Goal: Task Accomplishment & Management: Manage account settings

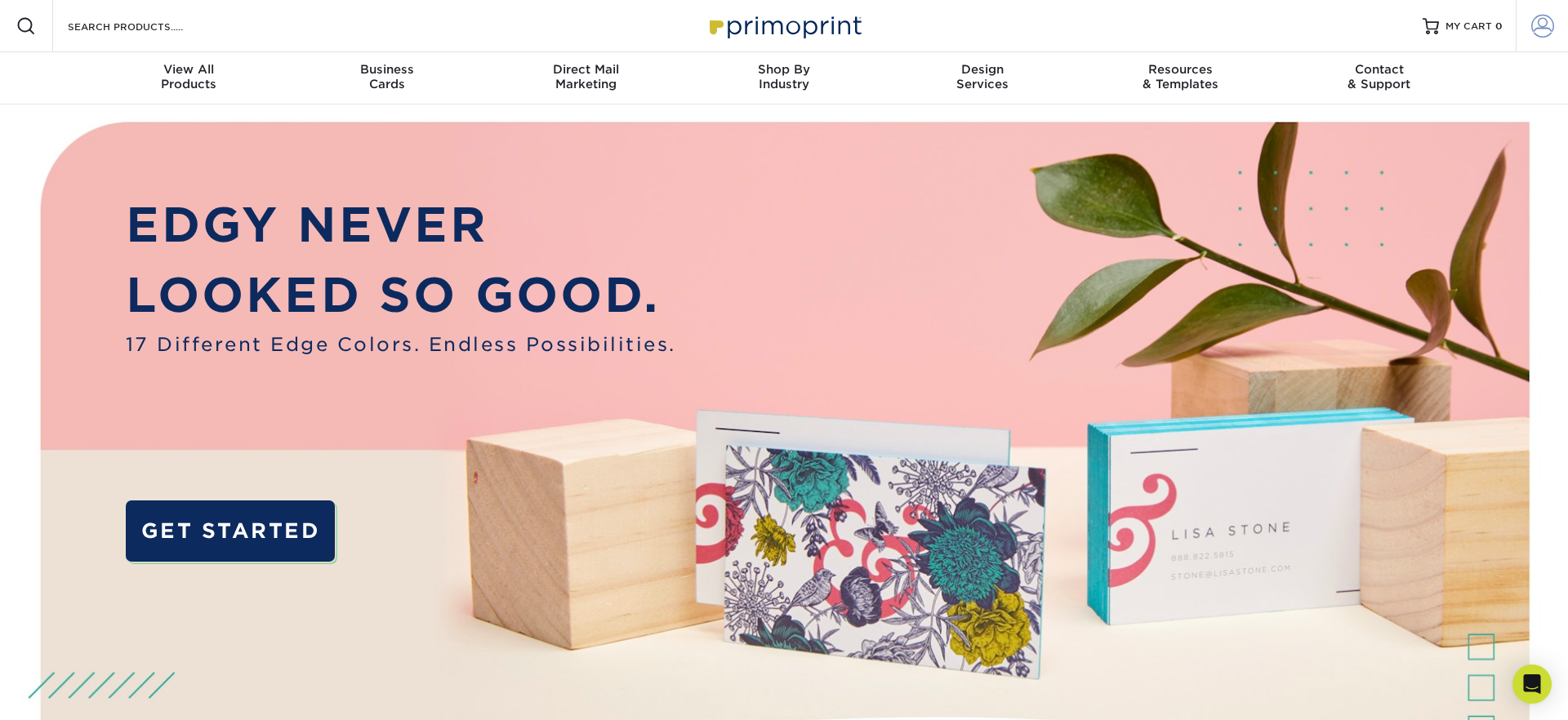
click at [1544, 25] on span at bounding box center [1543, 26] width 23 height 23
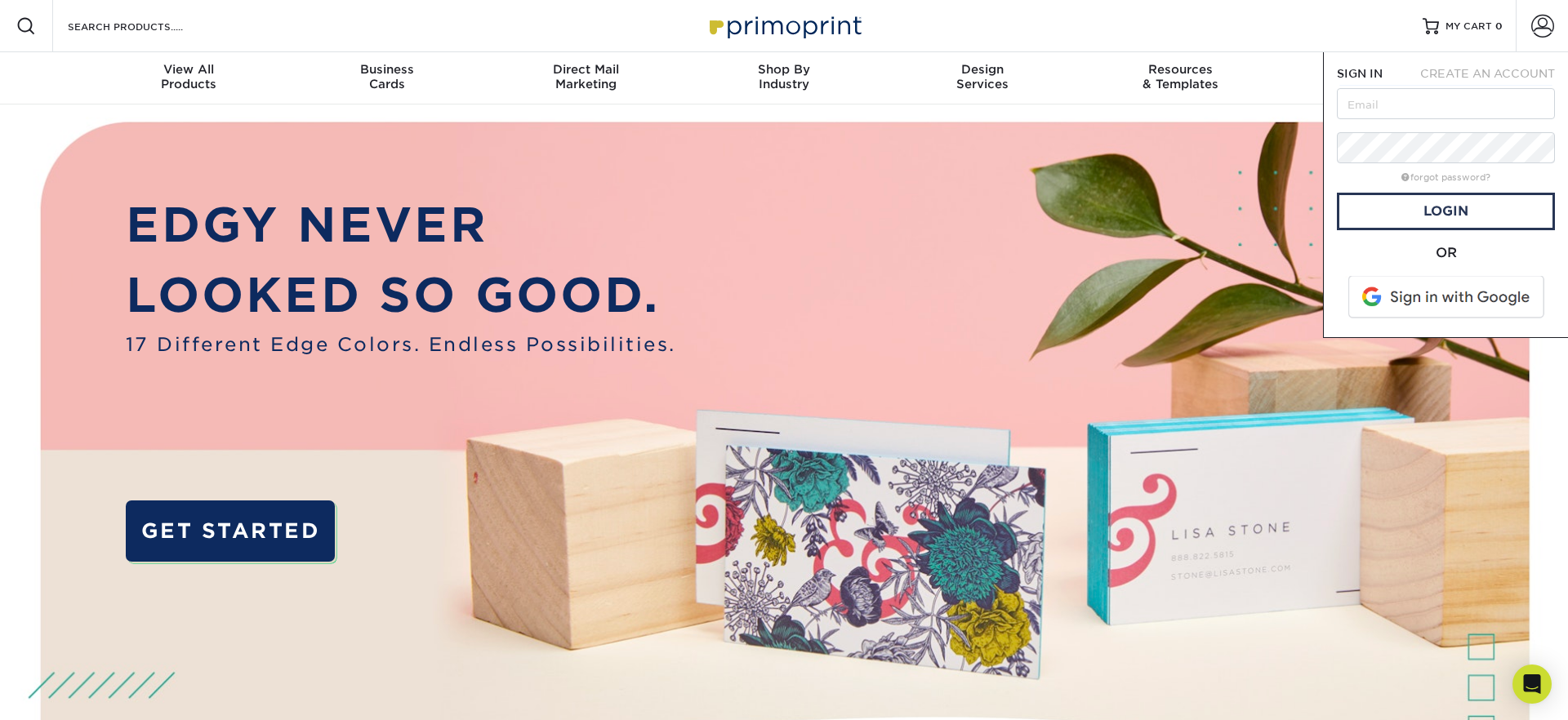
click at [1403, 300] on span at bounding box center [1447, 297] width 208 height 43
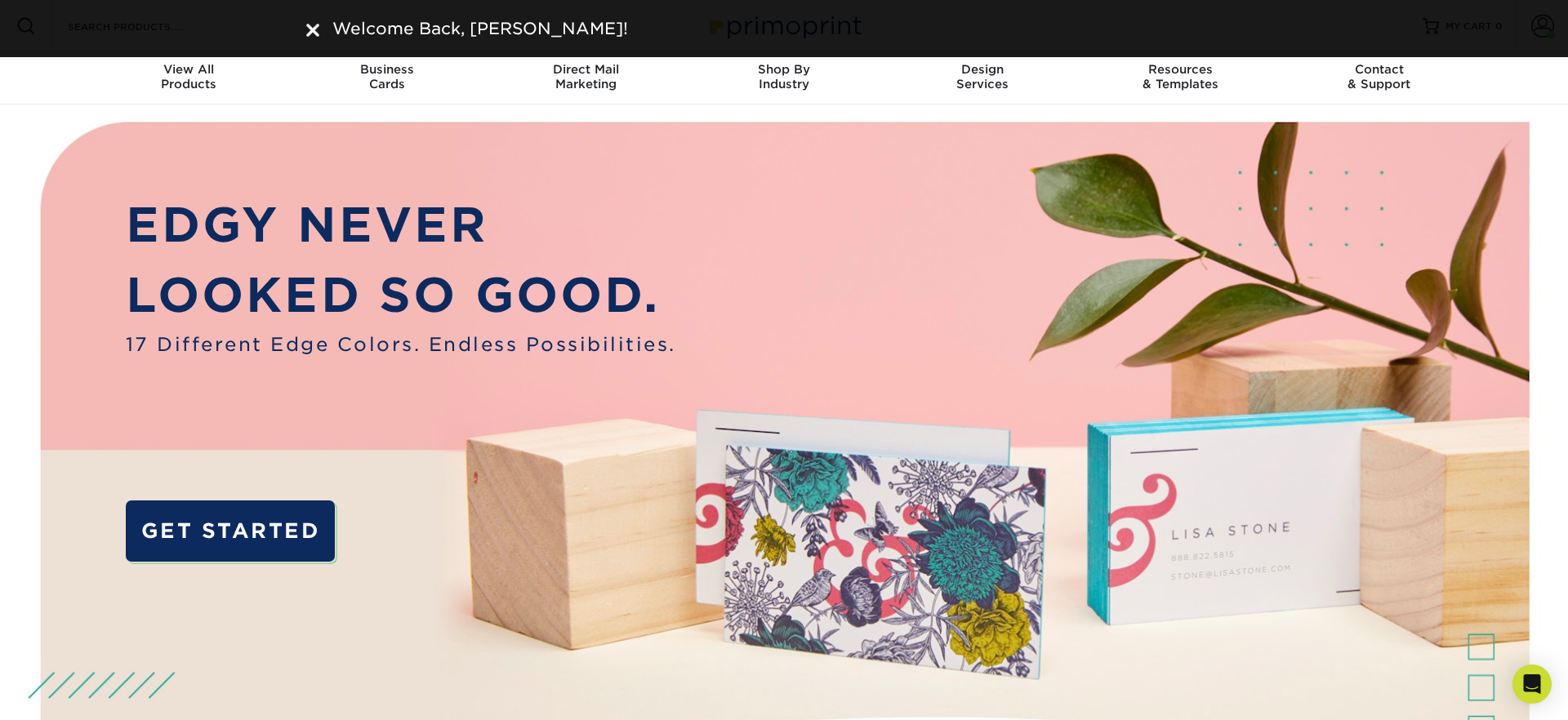
drag, startPoint x: 313, startPoint y: 31, endPoint x: 709, endPoint y: 156, distance: 415.3
click at [312, 31] on img at bounding box center [312, 30] width 13 height 13
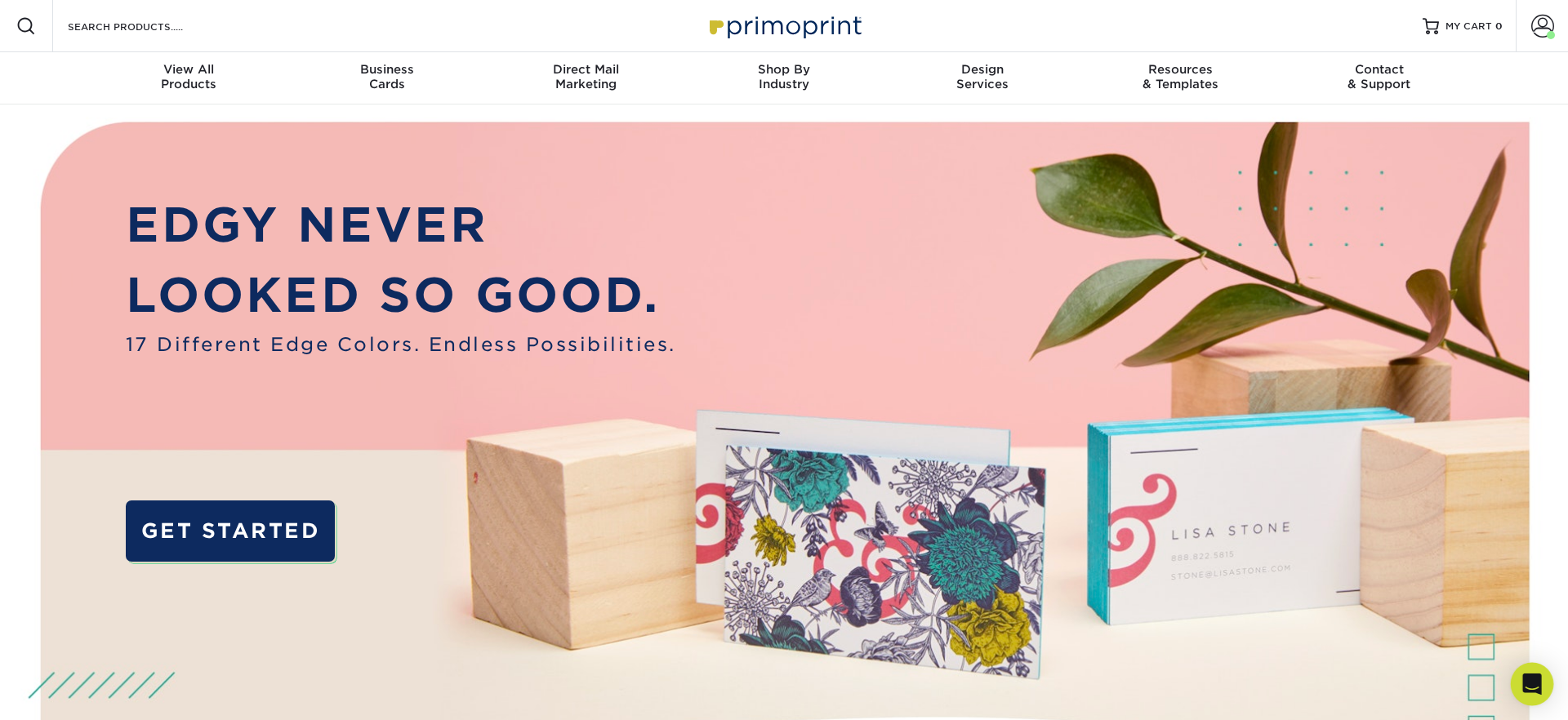
click at [1535, 675] on div "Open Intercom Messenger" at bounding box center [1533, 685] width 44 height 44
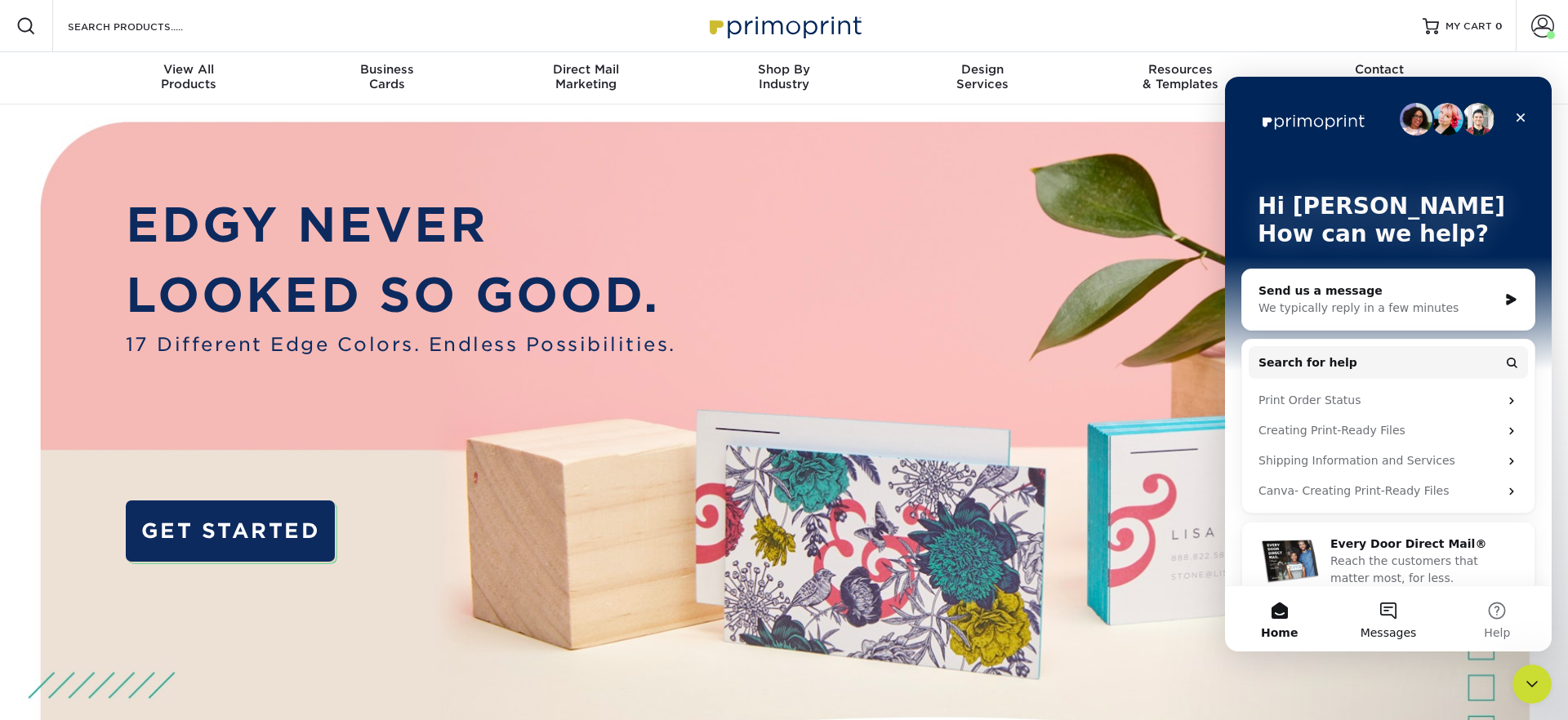
click at [1386, 603] on button "Messages" at bounding box center [1388, 619] width 108 height 66
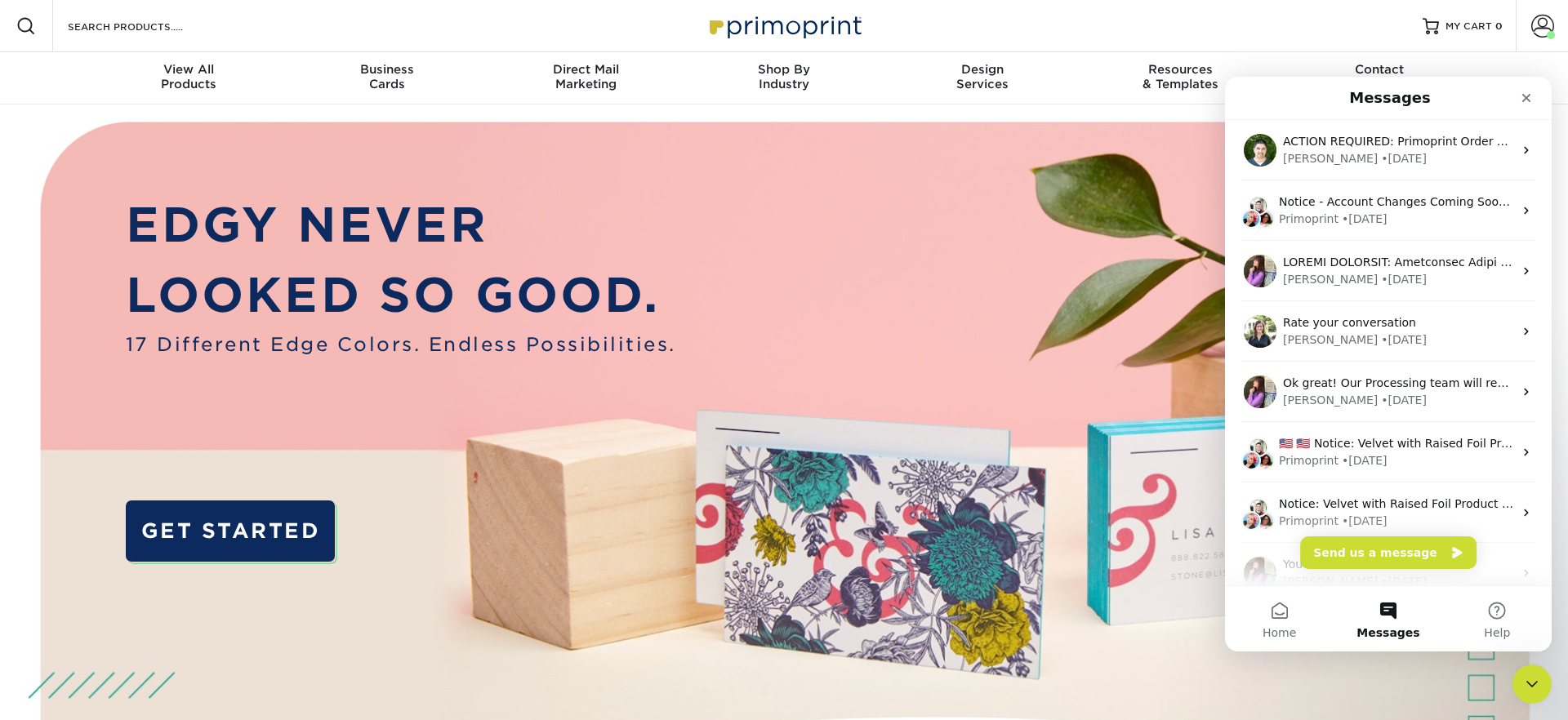
click at [849, 268] on img at bounding box center [784, 493] width 1552 height 776
click at [1522, 97] on icon "Close" at bounding box center [1526, 98] width 13 height 13
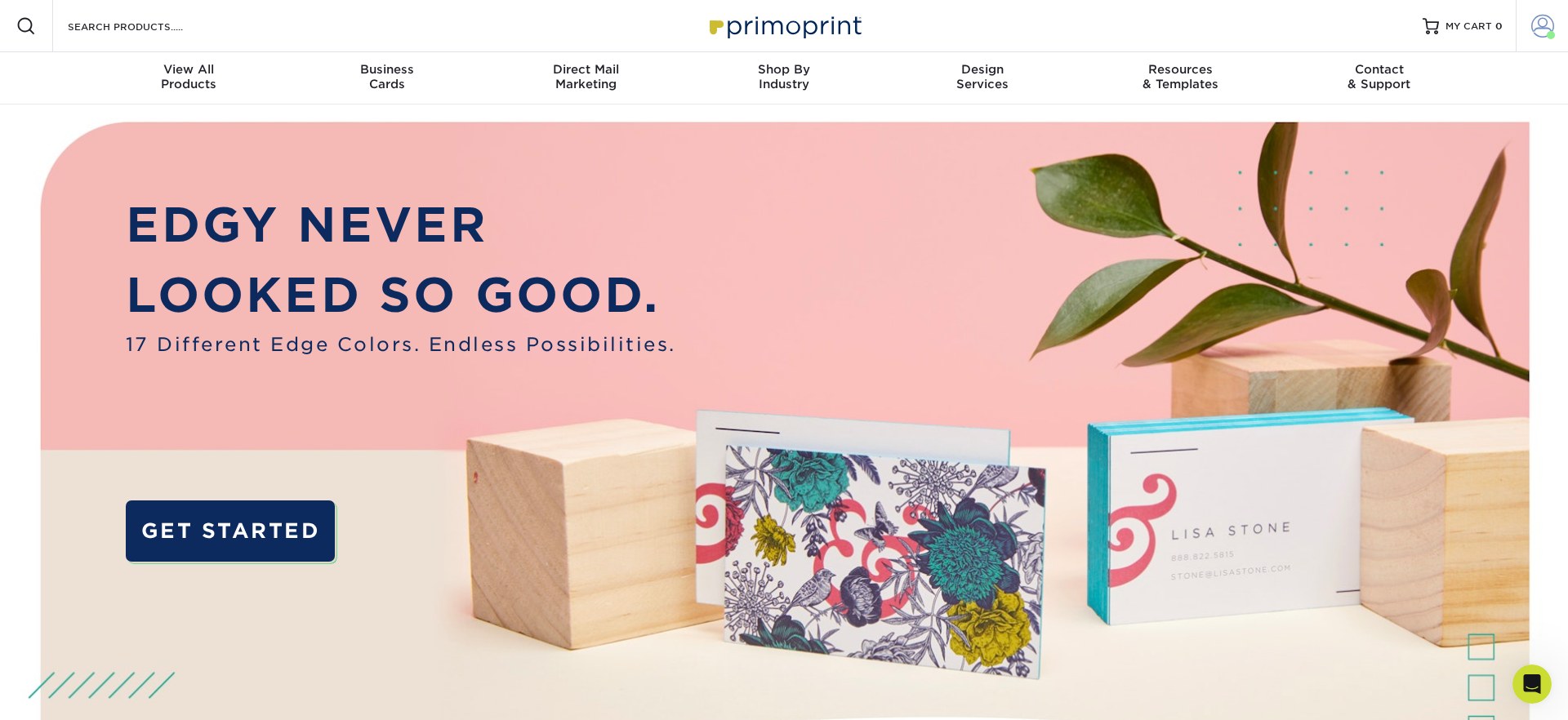
click at [1535, 24] on span at bounding box center [1543, 26] width 23 height 23
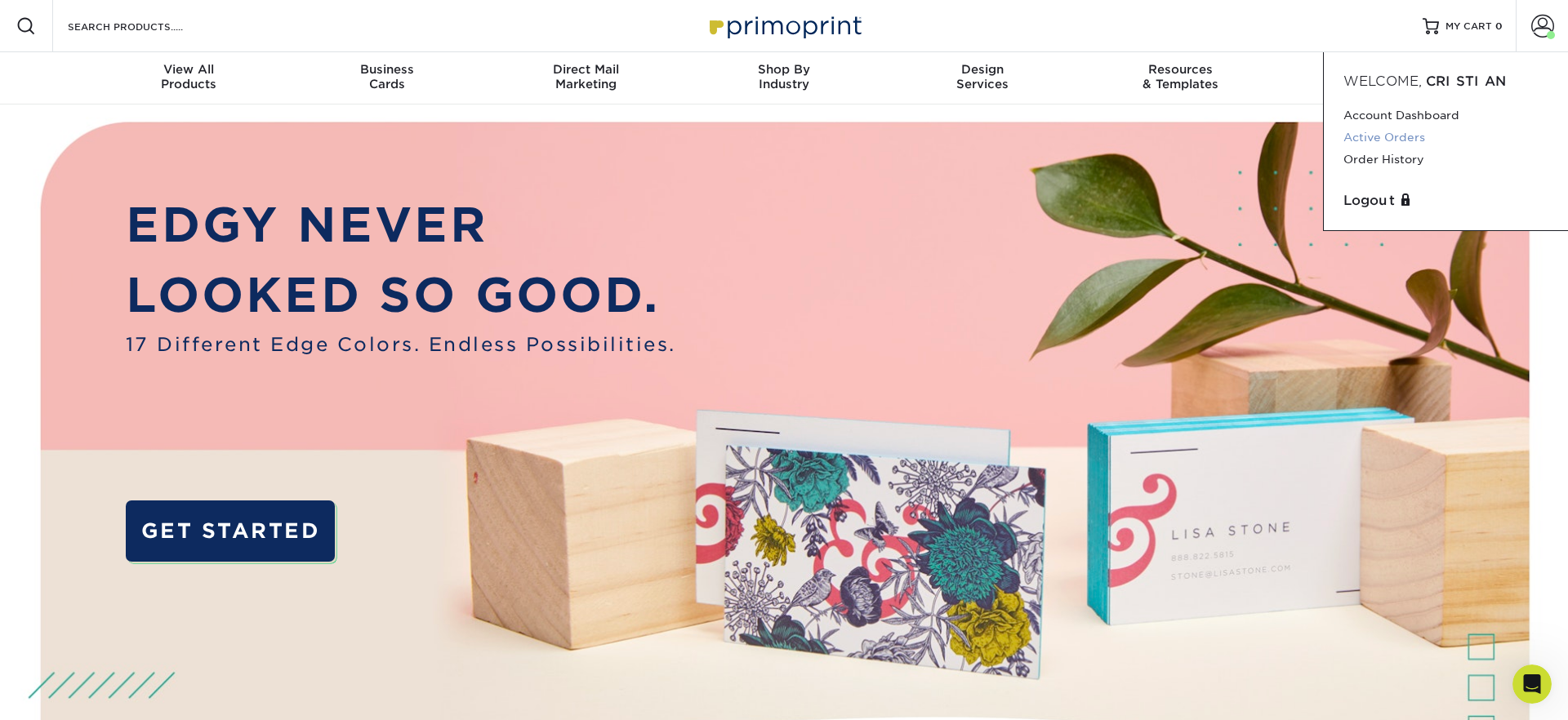
click at [1395, 139] on link "Active Orders" at bounding box center [1446, 137] width 205 height 22
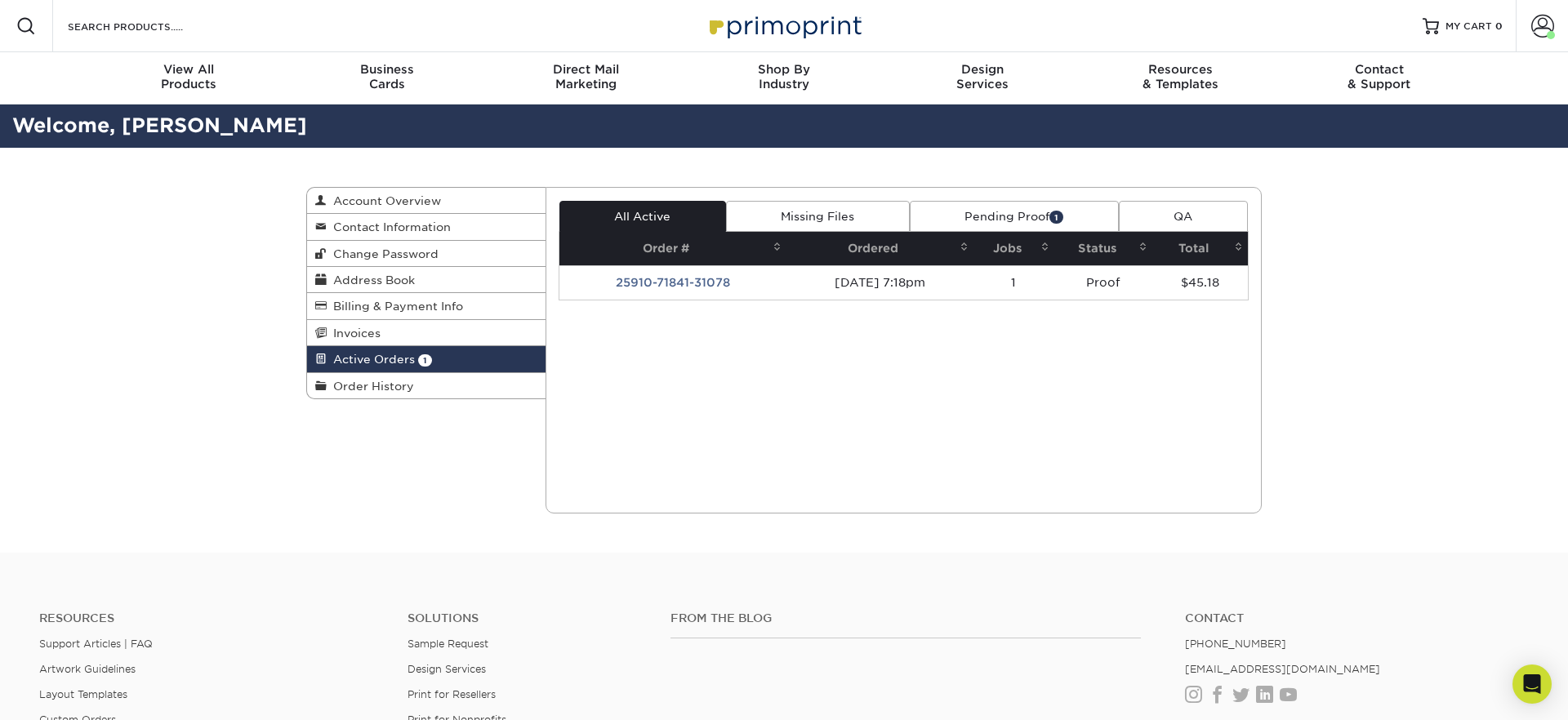
click at [1000, 215] on link "Pending Proof 1" at bounding box center [1014, 217] width 209 height 31
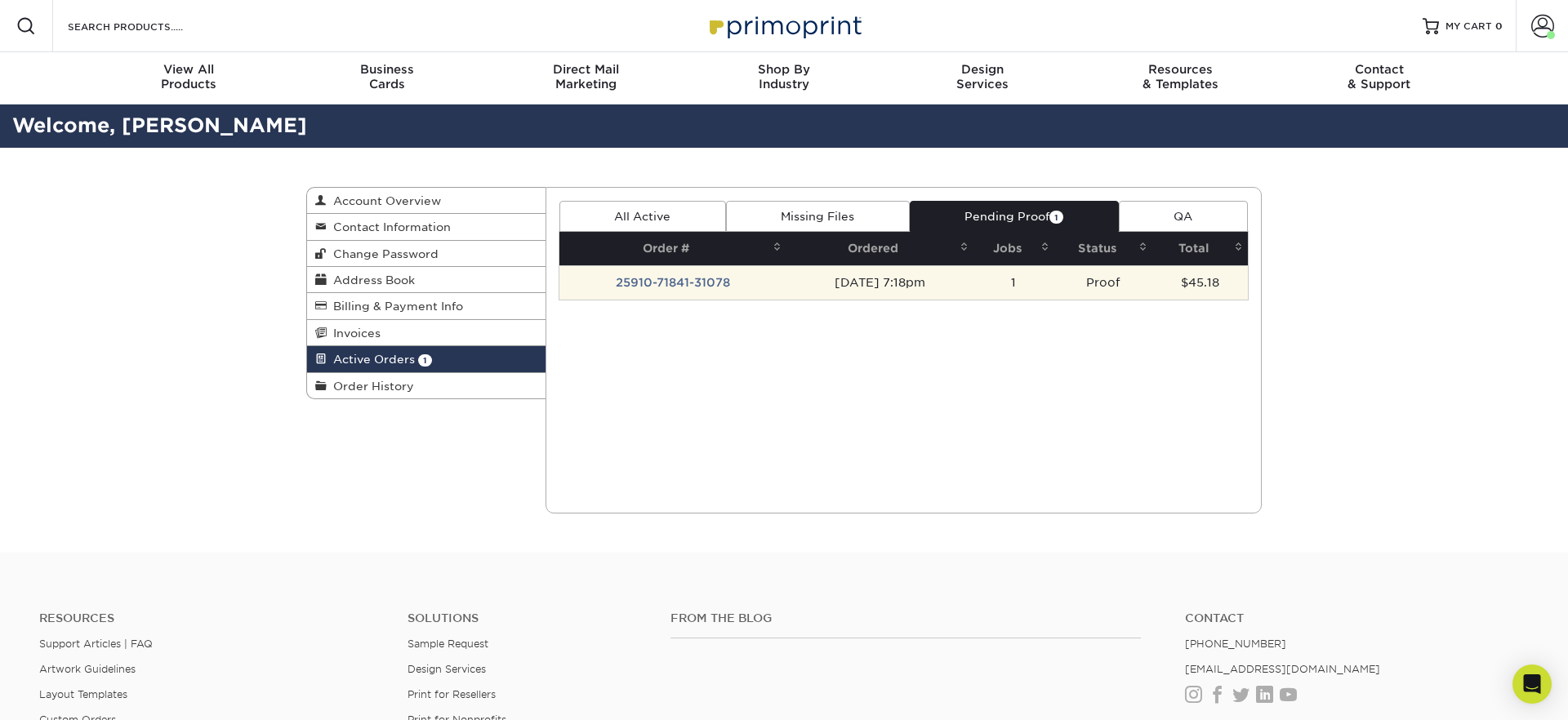
click at [787, 281] on td "[DATE] 7:18pm" at bounding box center [879, 282] width 186 height 34
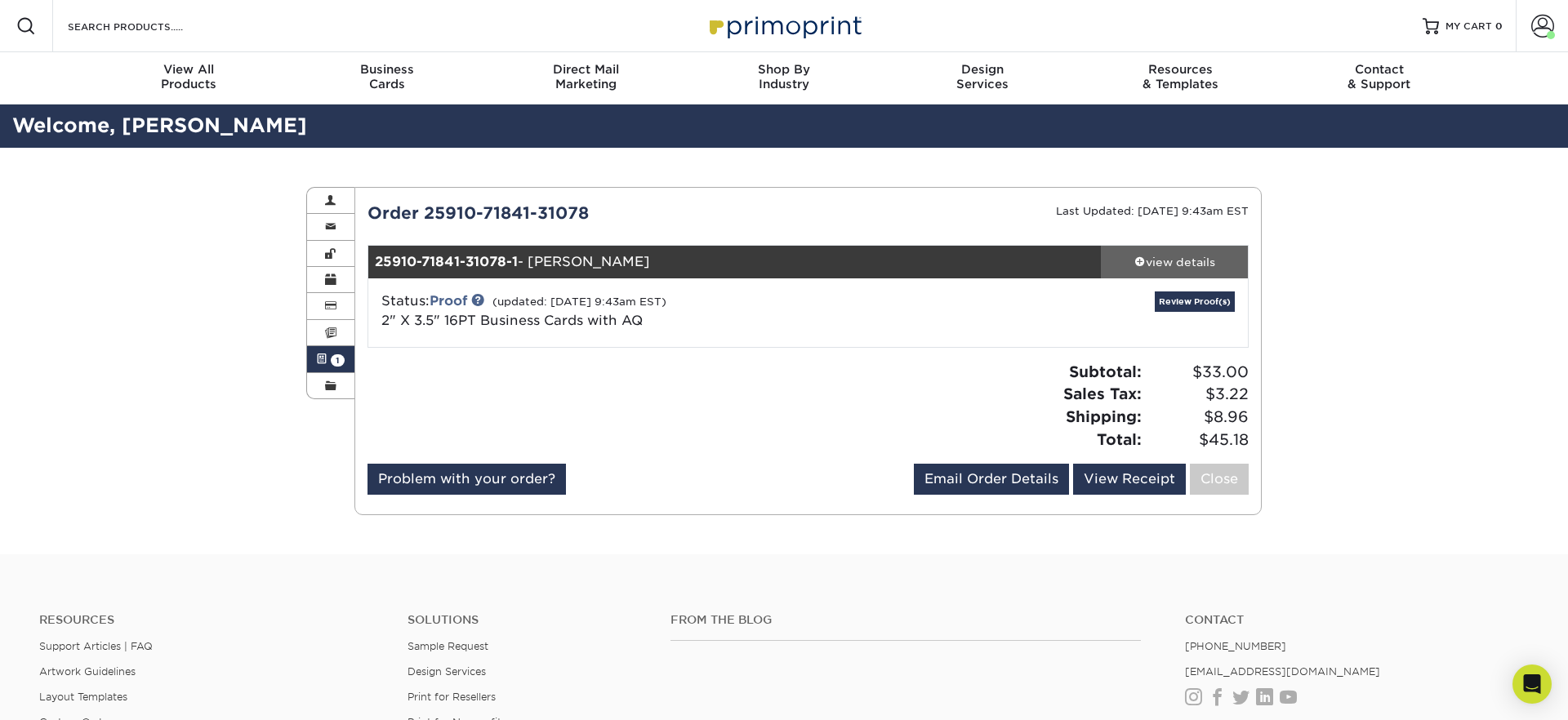
drag, startPoint x: 1152, startPoint y: 261, endPoint x: 1144, endPoint y: 263, distance: 8.2
click at [1152, 261] on div "view details" at bounding box center [1174, 262] width 147 height 17
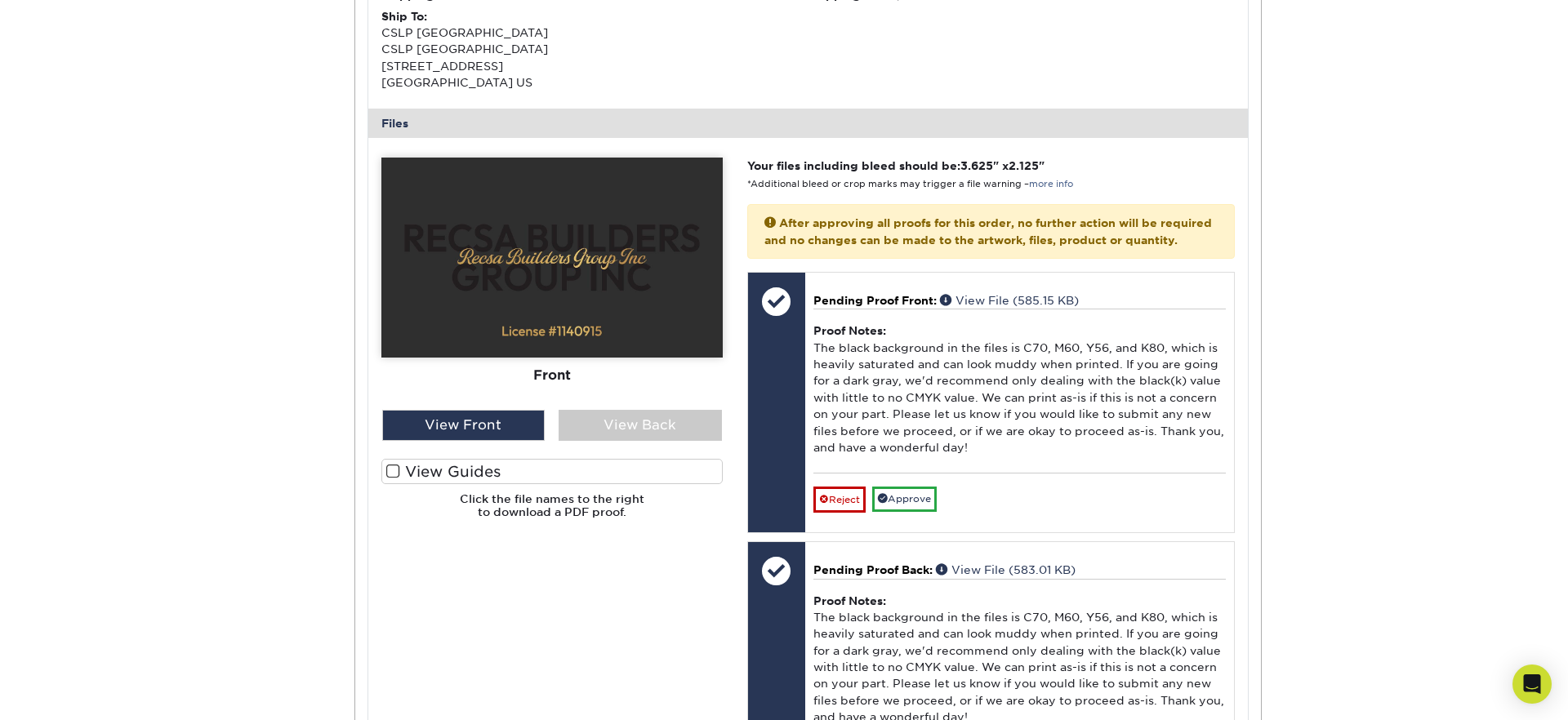
scroll to position [701, 0]
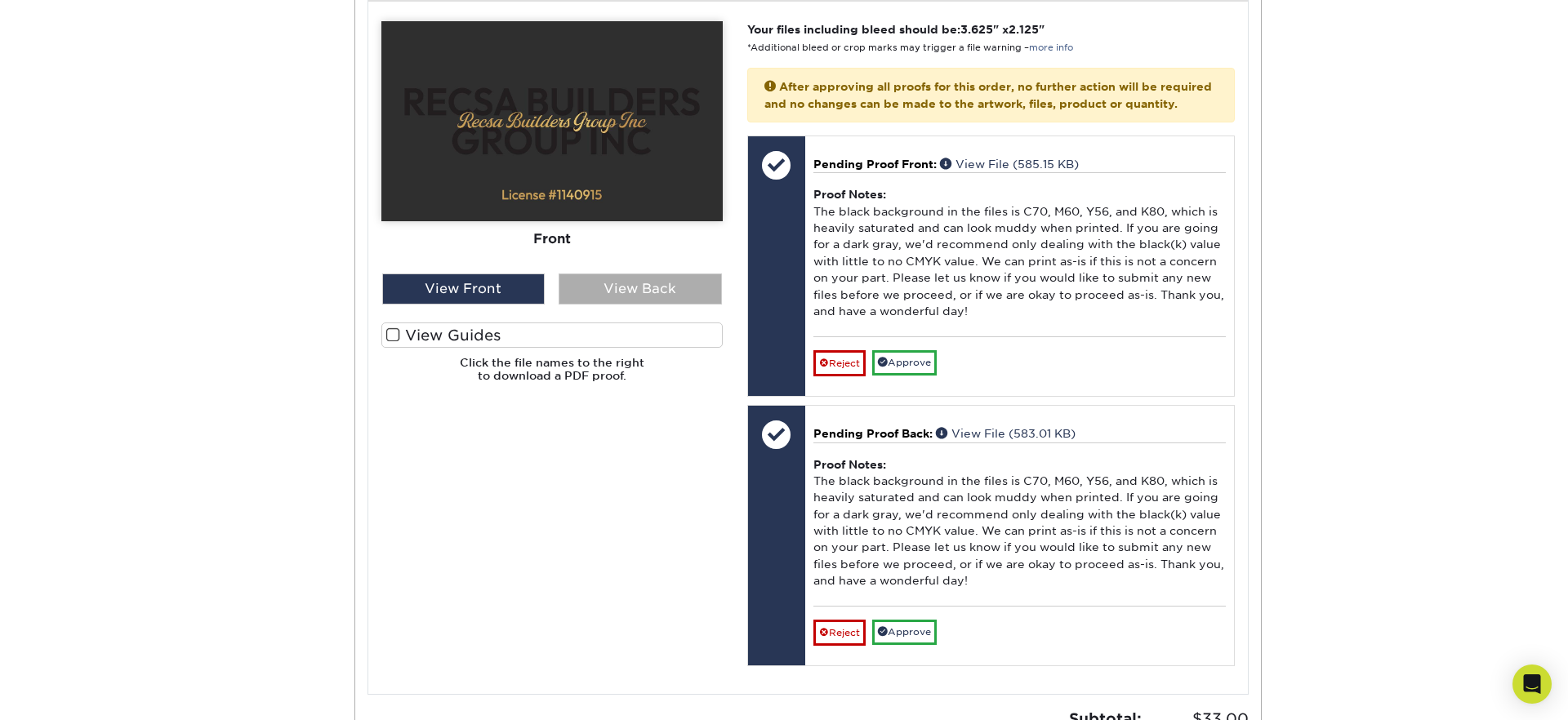
click at [613, 287] on div "View Back" at bounding box center [640, 289] width 163 height 31
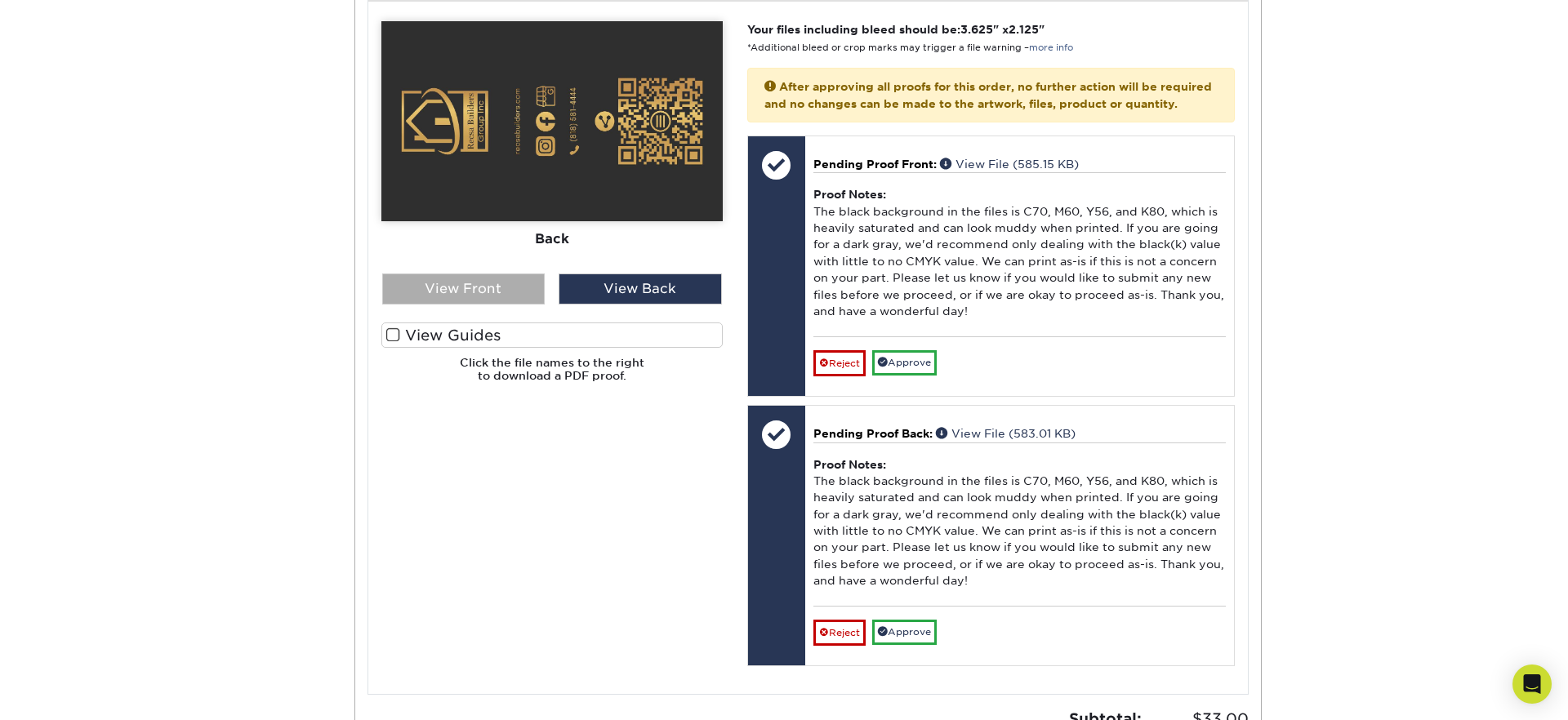
click at [463, 290] on div "View Front" at bounding box center [463, 289] width 163 height 31
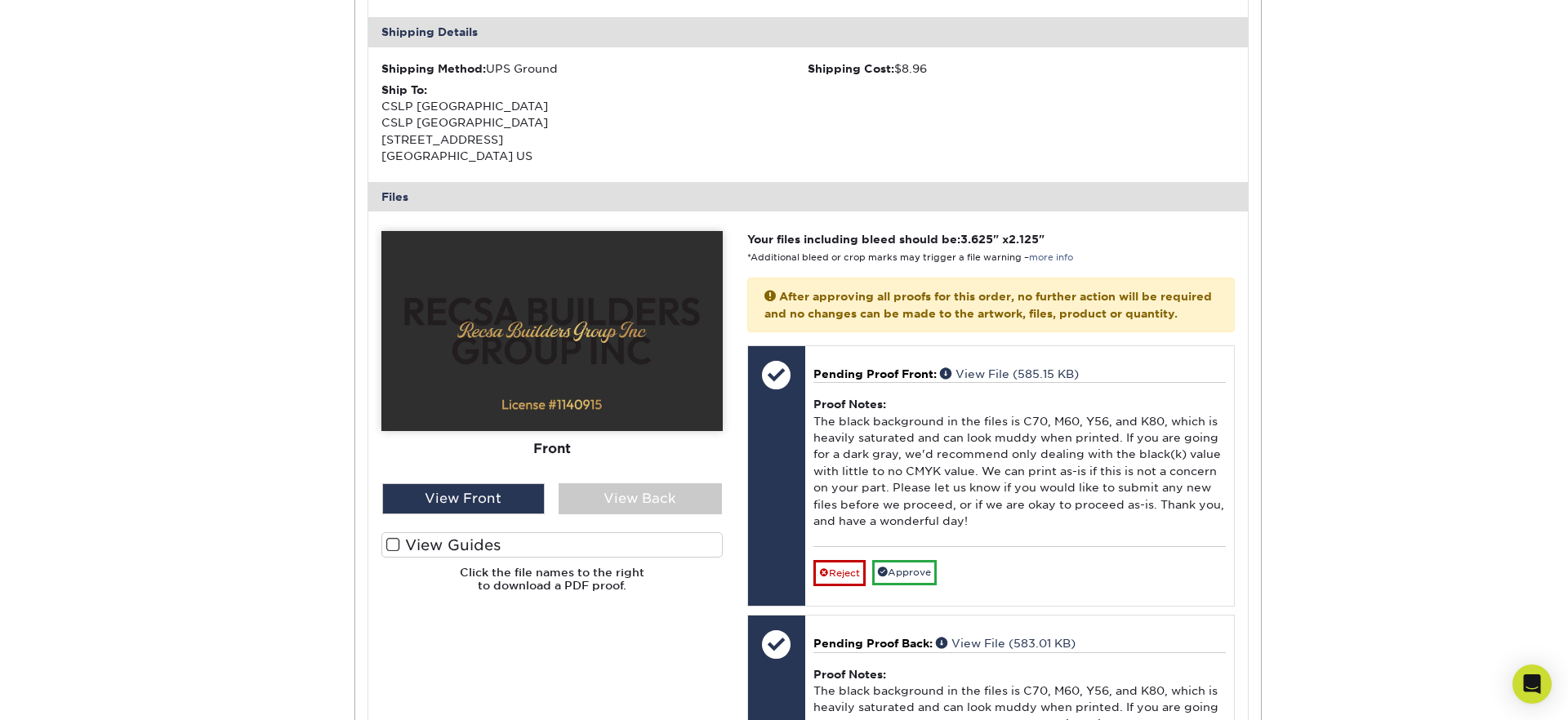
scroll to position [502, 0]
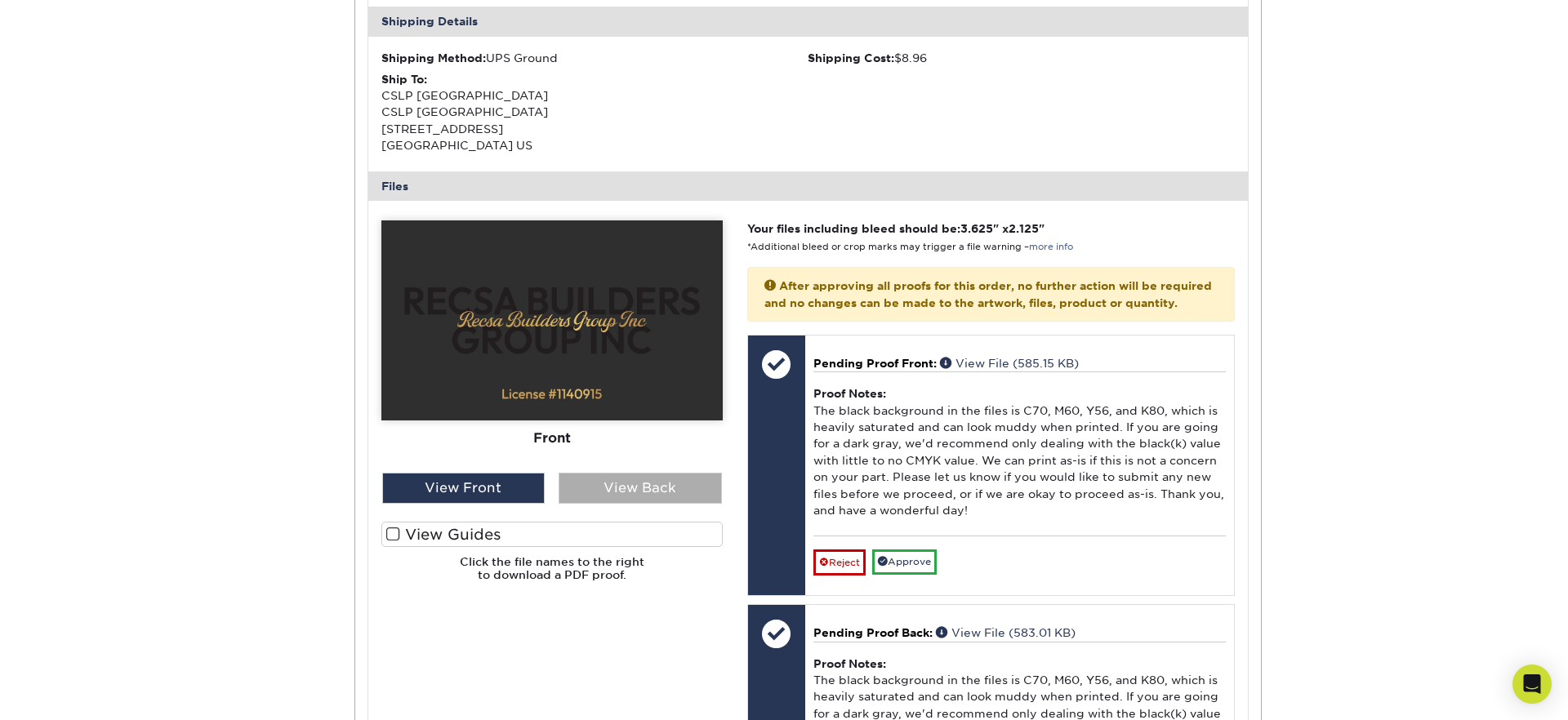
click at [628, 495] on div "View Back" at bounding box center [640, 488] width 163 height 31
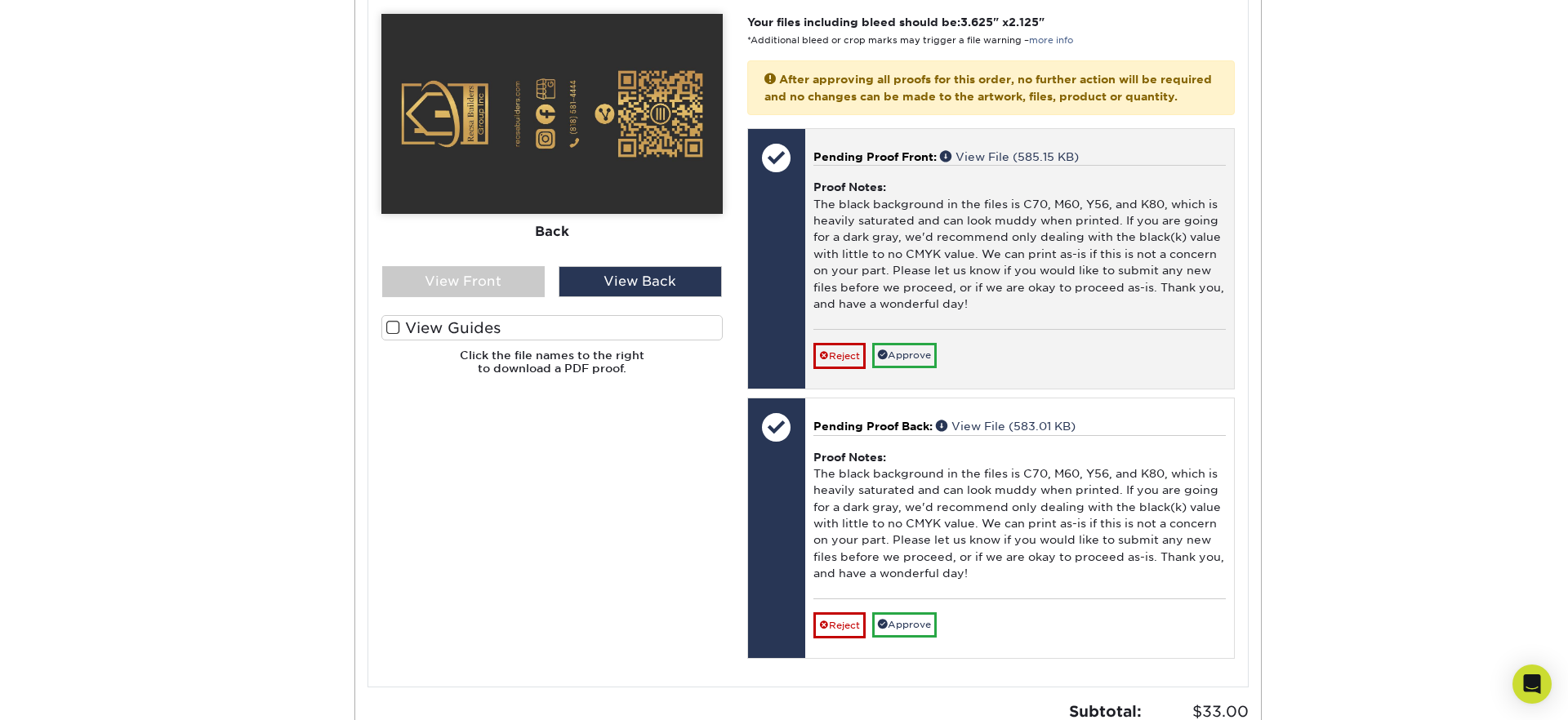
scroll to position [752, 0]
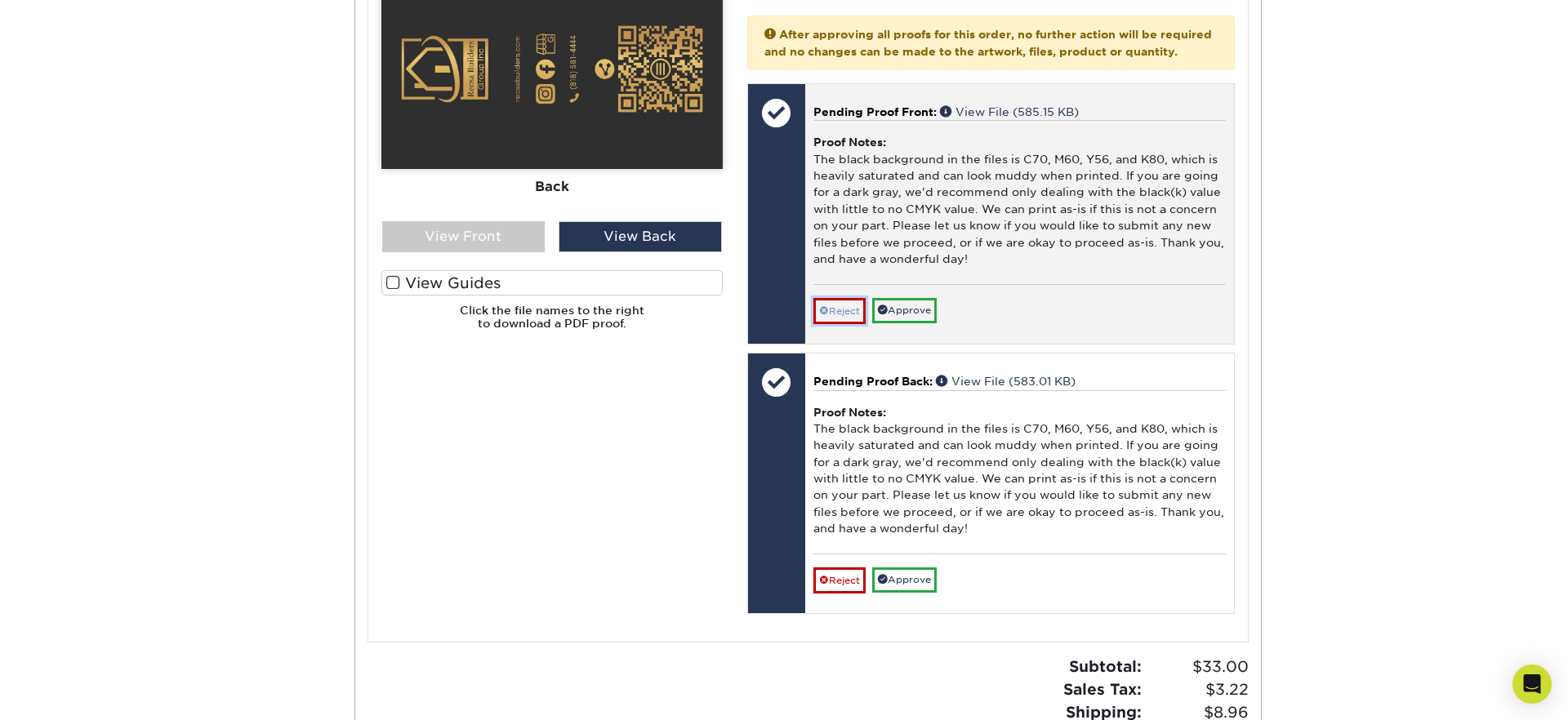
click at [836, 324] on link "Reject" at bounding box center [840, 311] width 52 height 26
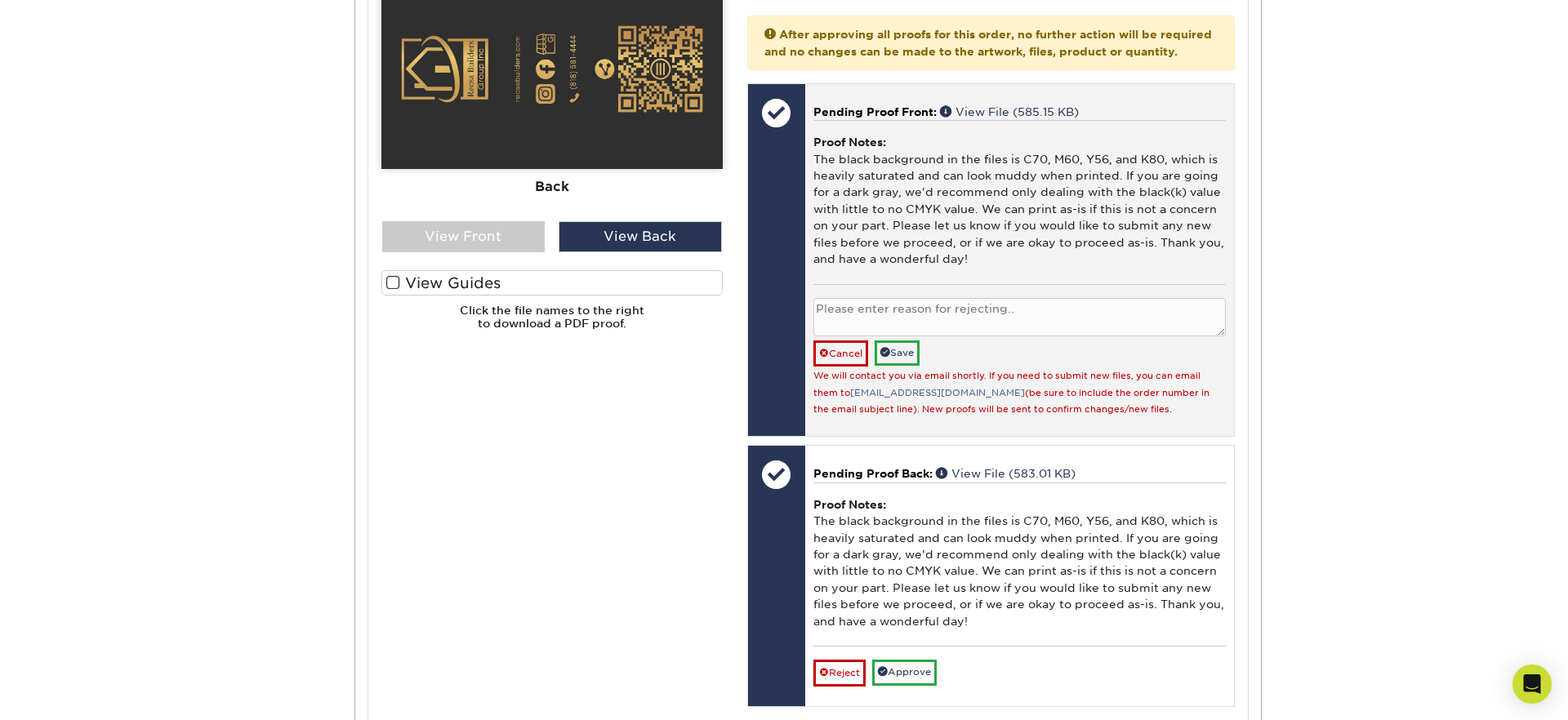
click at [933, 328] on textarea at bounding box center [1020, 317] width 413 height 38
paste textarea "Thanks for pointing that out. We'll upload the corrected files right away."
type textarea "Thanks for pointing that out. We'll upload the corrected files right away."
click at [897, 366] on link "Save" at bounding box center [897, 353] width 45 height 25
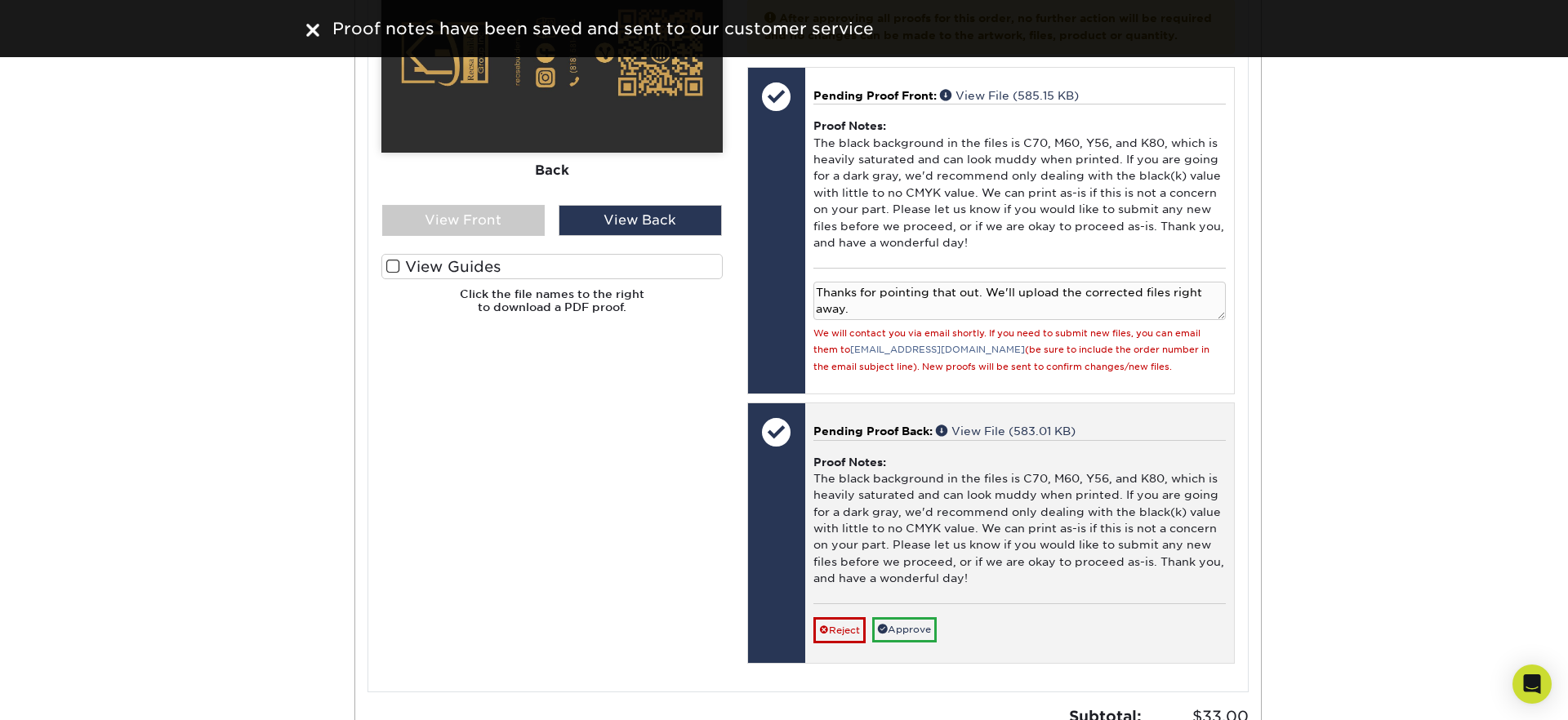
scroll to position [774, 0]
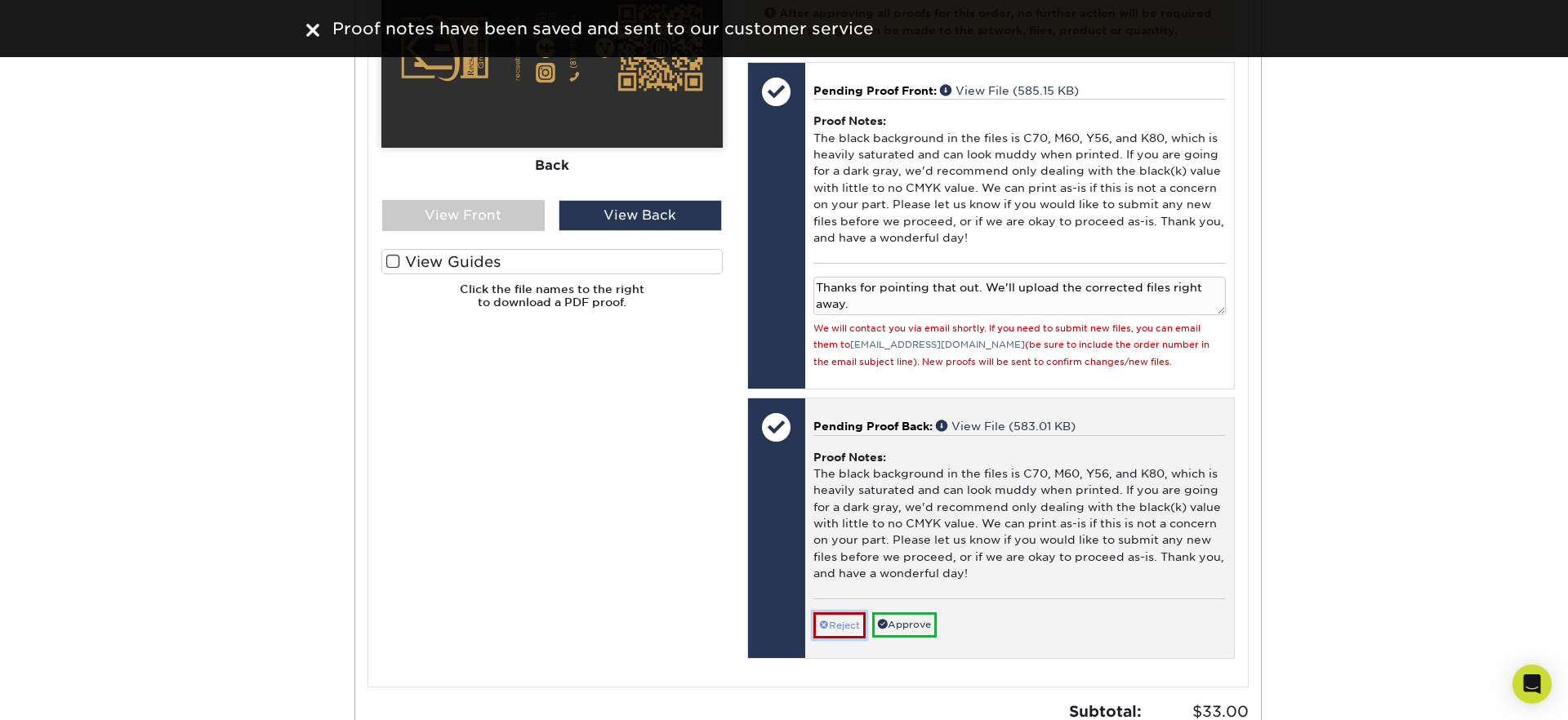
click at [839, 637] on link "Reject" at bounding box center [840, 626] width 52 height 26
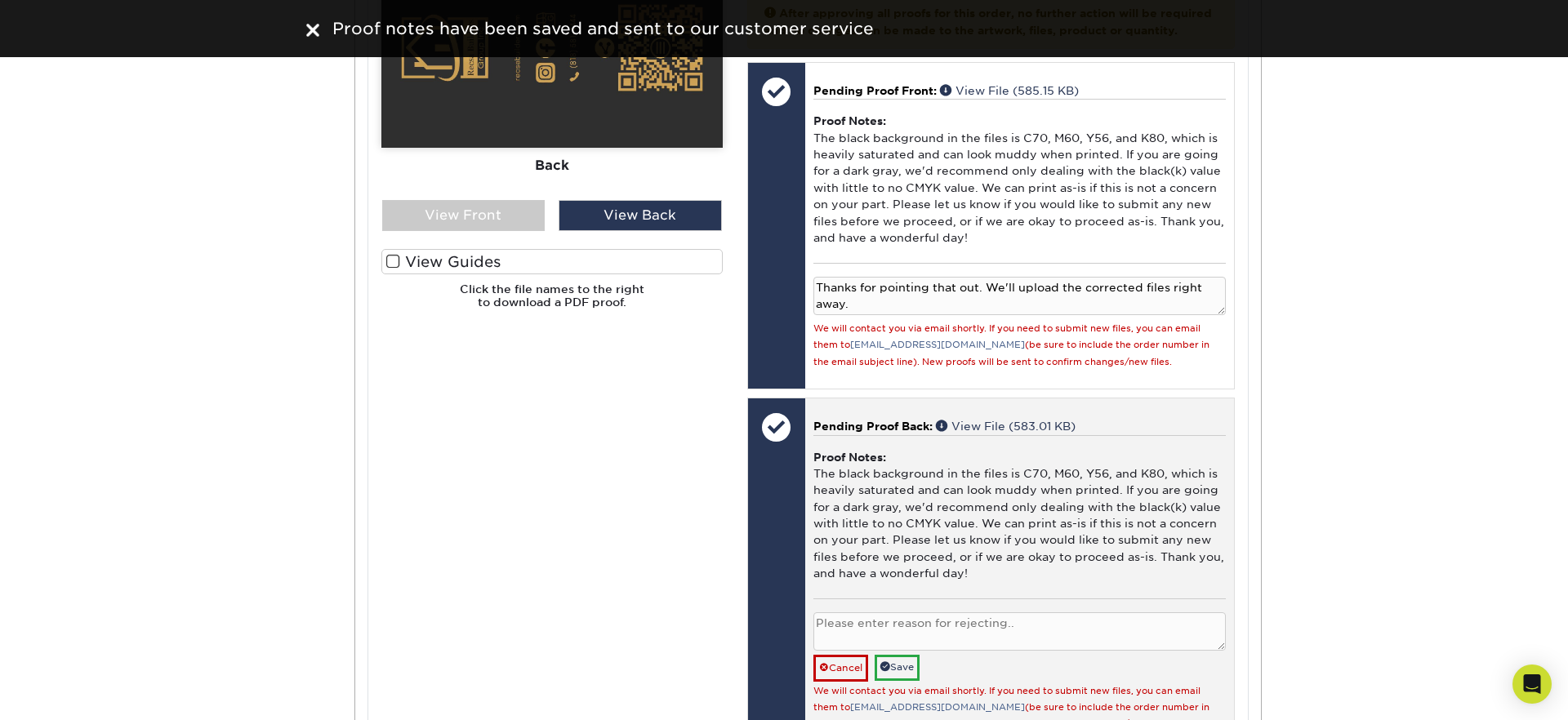
click at [840, 640] on textarea at bounding box center [1020, 632] width 413 height 38
paste textarea "Thanks for pointing that out. We'll upload the corrected files right away."
type textarea "Thanks for pointing that out. We'll upload the corrected files right away."
click at [905, 680] on link "Save" at bounding box center [897, 667] width 45 height 25
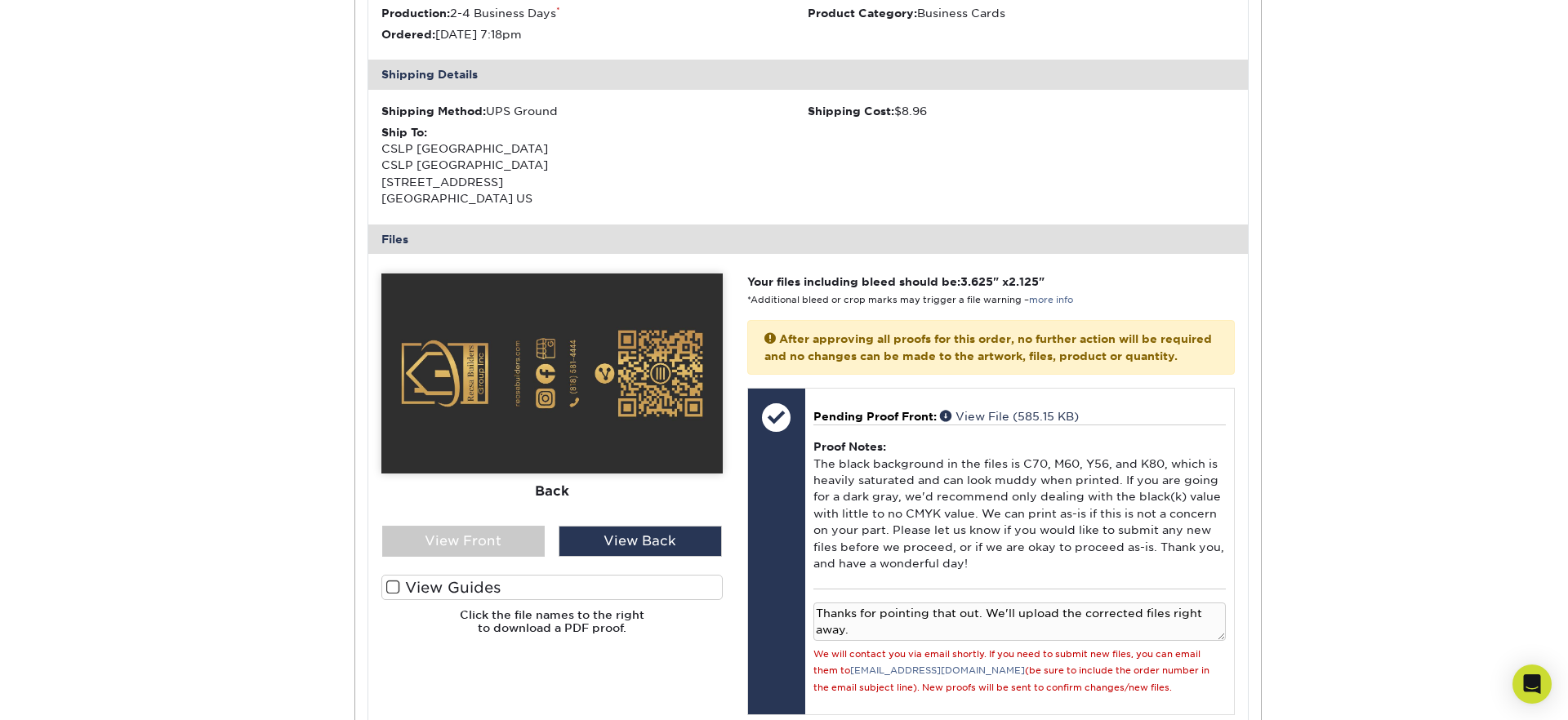
scroll to position [0, 0]
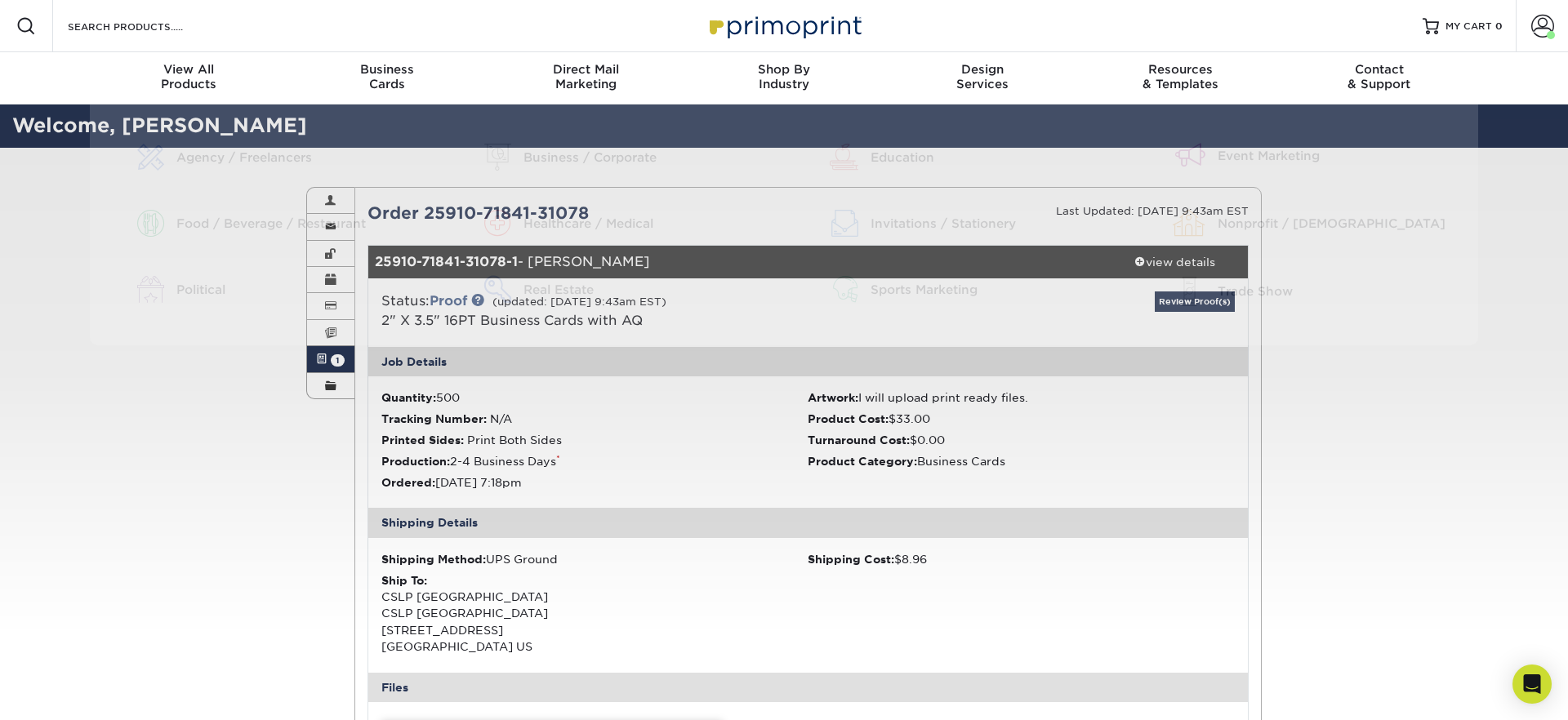
click at [782, 18] on img at bounding box center [784, 25] width 163 height 35
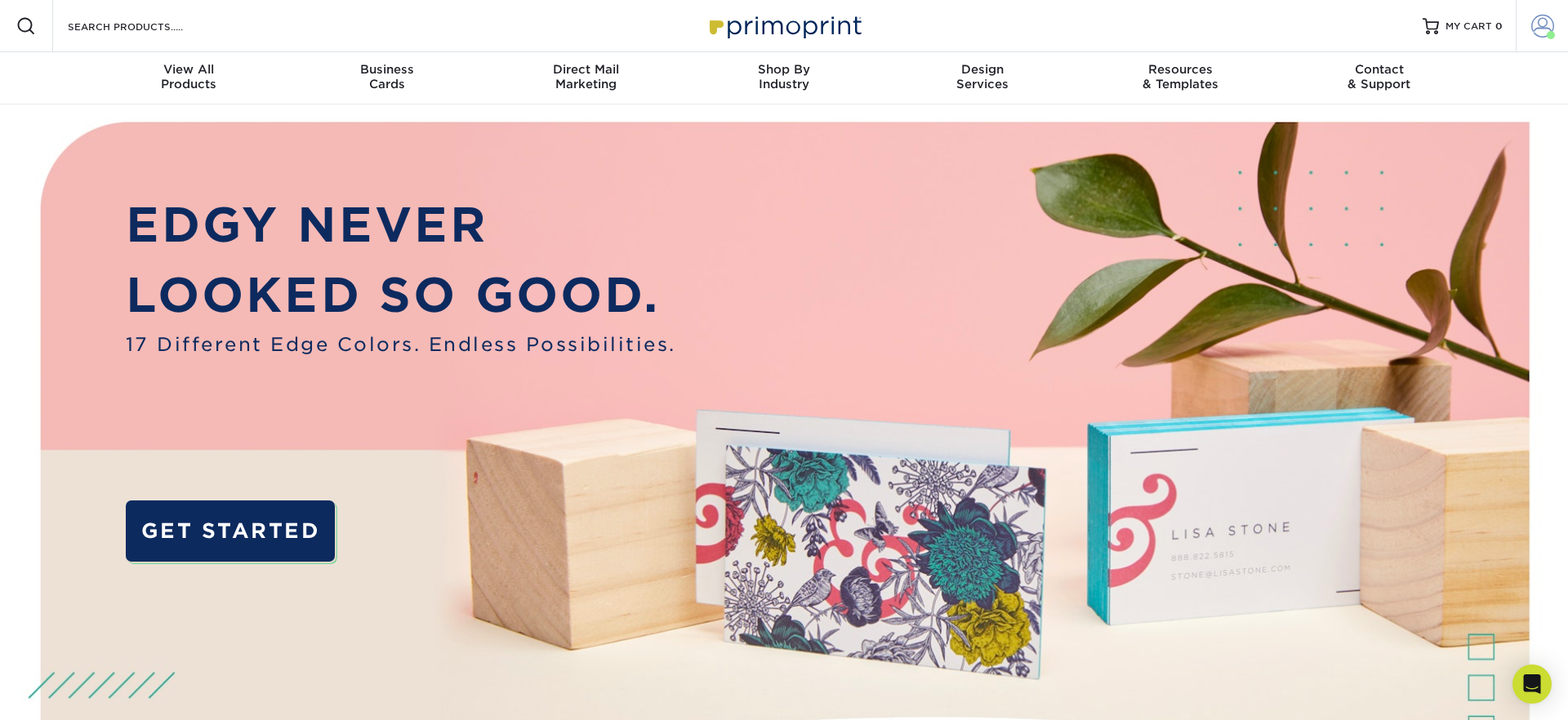
click at [1543, 21] on span at bounding box center [1543, 26] width 23 height 23
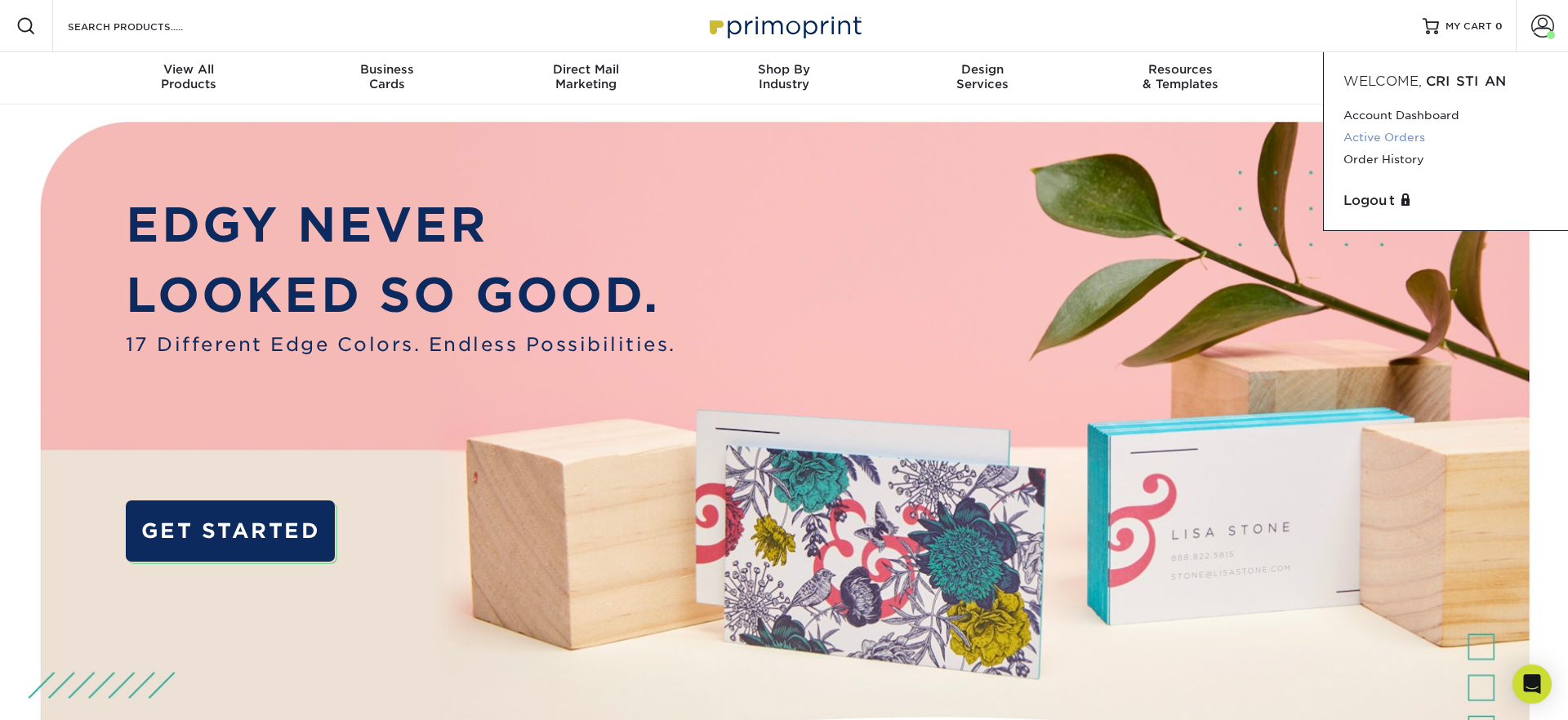
click at [1388, 140] on link "Active Orders" at bounding box center [1446, 137] width 205 height 22
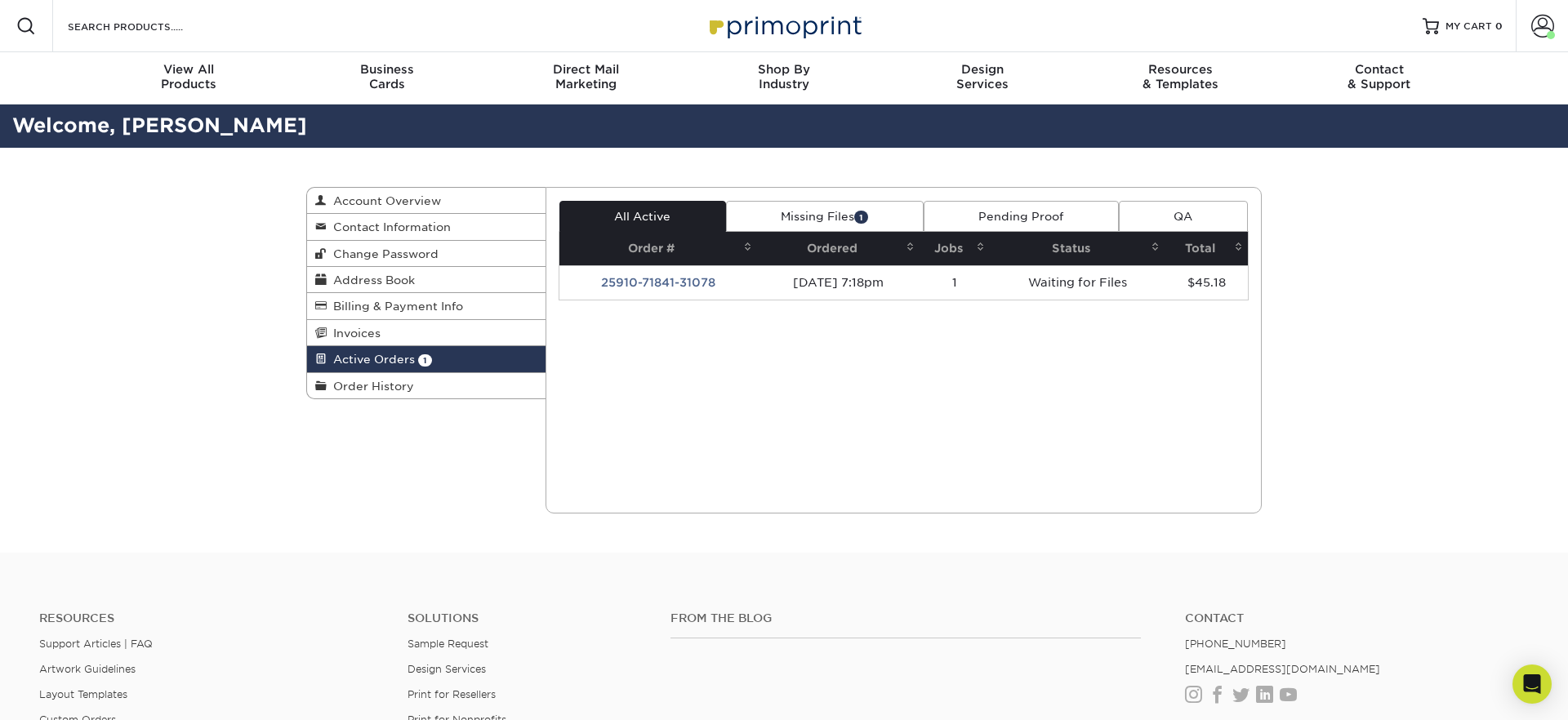
click at [827, 226] on link "Missing Files 1" at bounding box center [825, 217] width 198 height 31
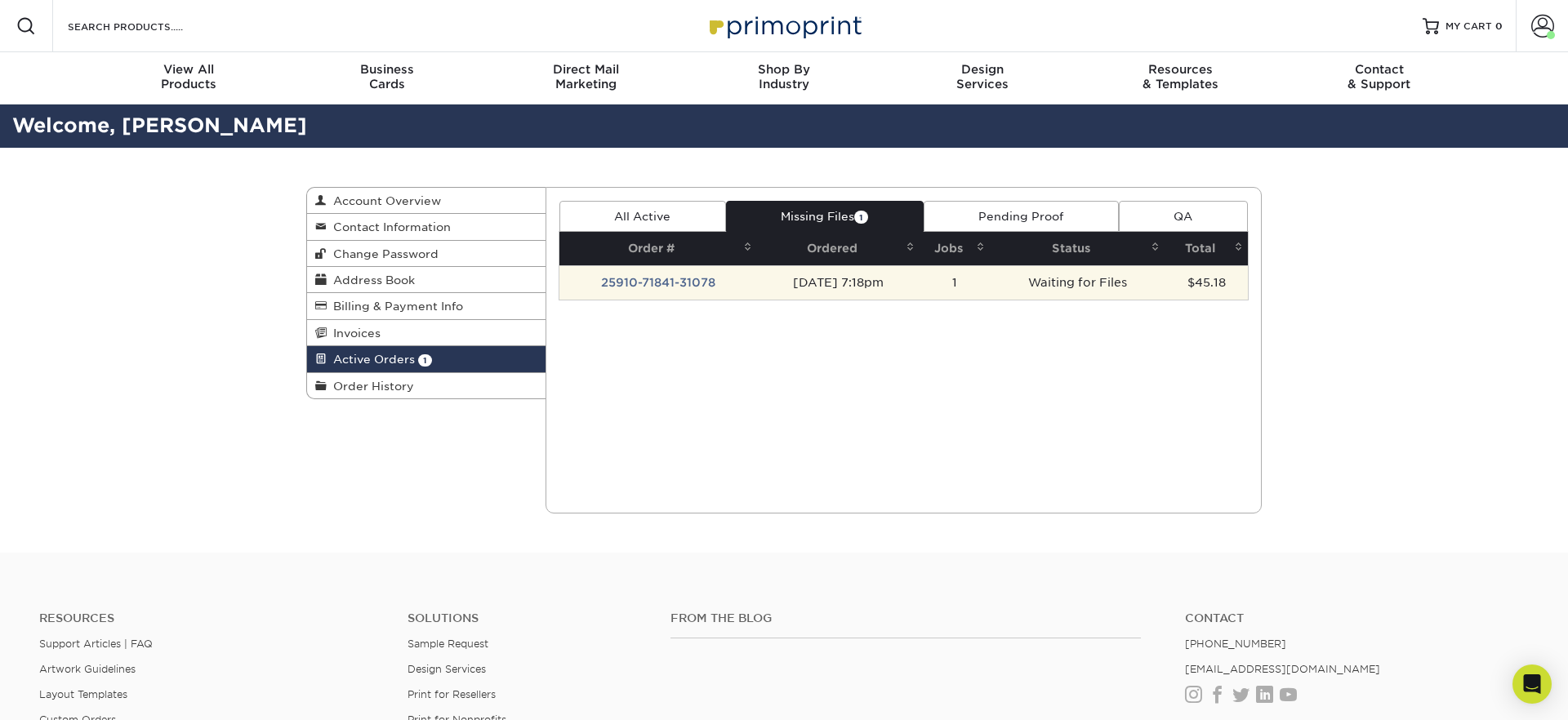
click at [794, 281] on td "09/10/2025 7:18pm" at bounding box center [838, 282] width 163 height 34
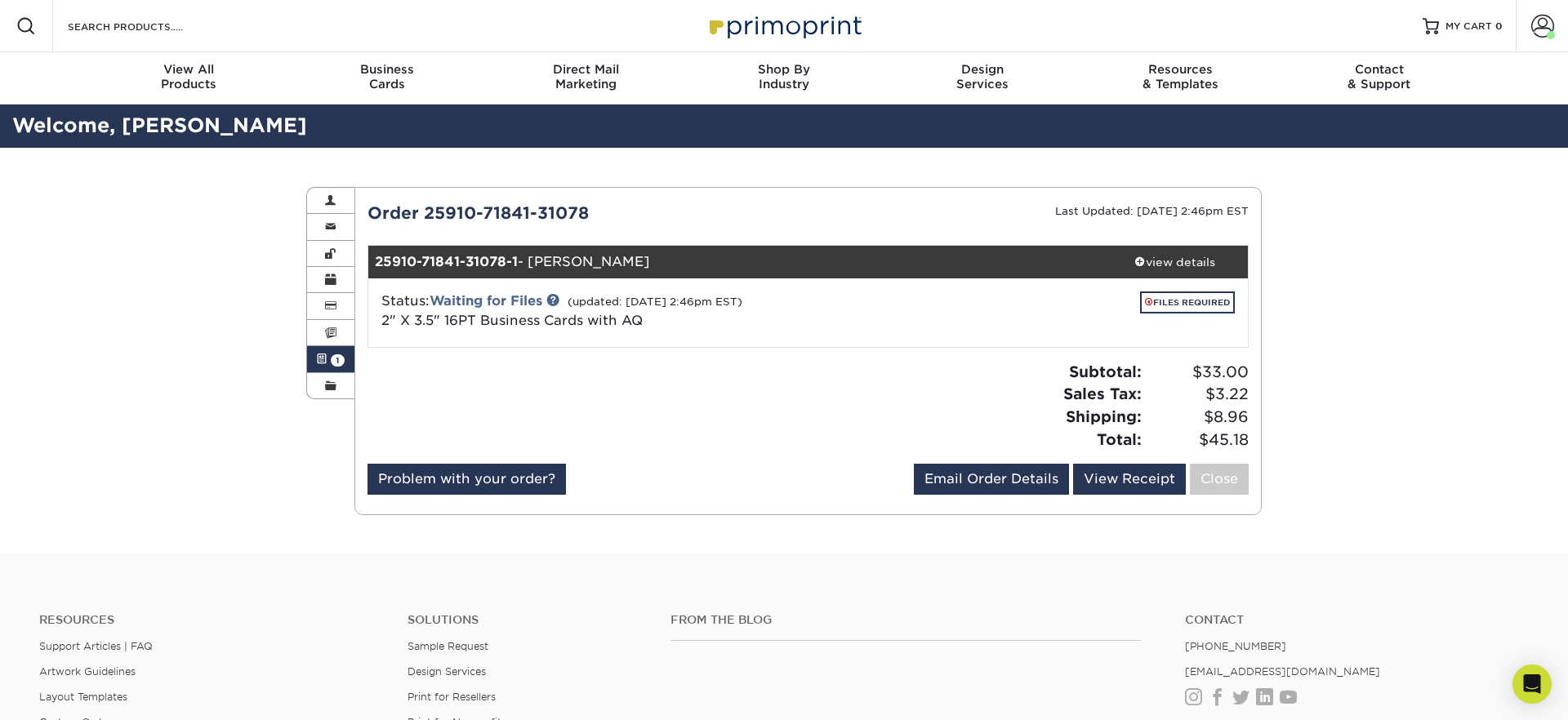
drag, startPoint x: 1125, startPoint y: 260, endPoint x: 1089, endPoint y: 287, distance: 45.0
click at [1125, 260] on div "view details" at bounding box center [1174, 262] width 147 height 17
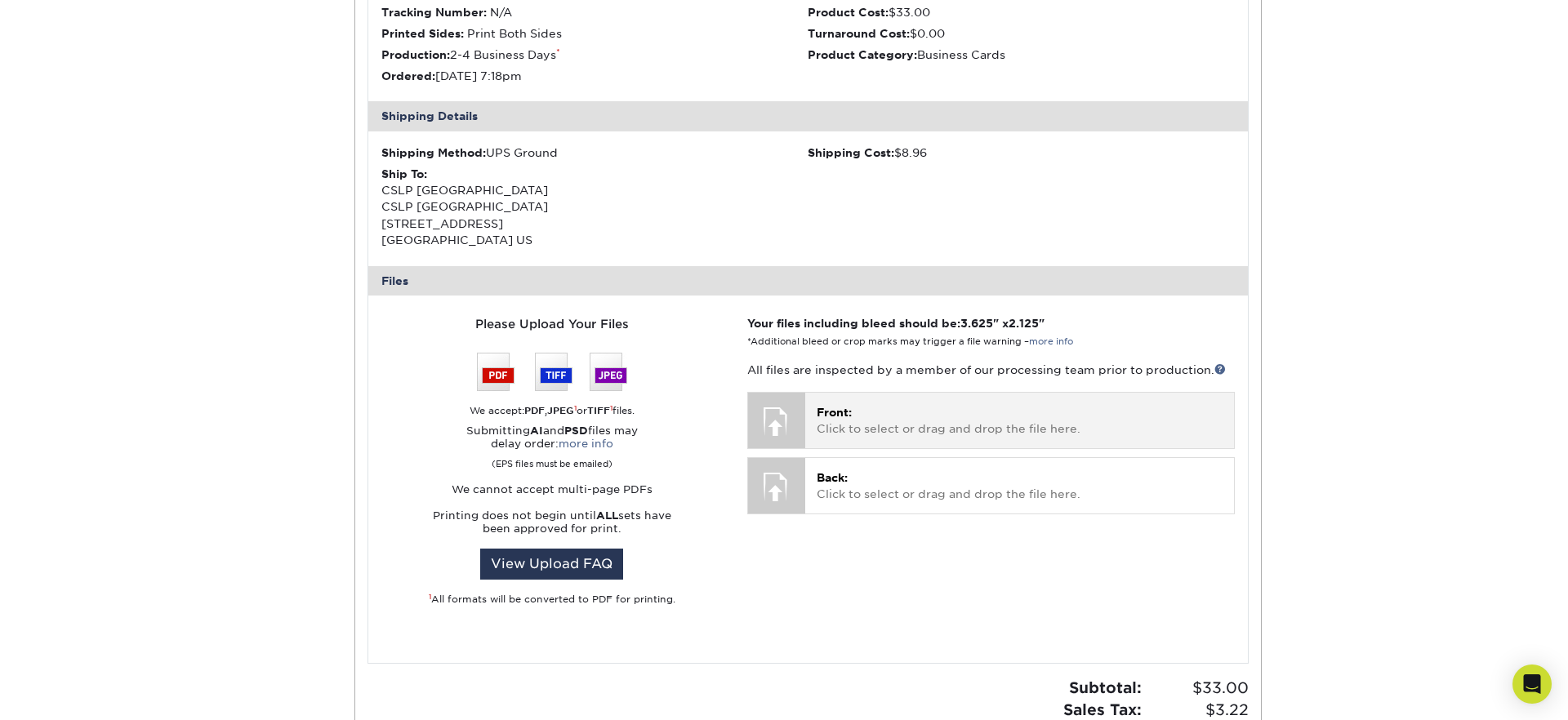
scroll to position [547, 0]
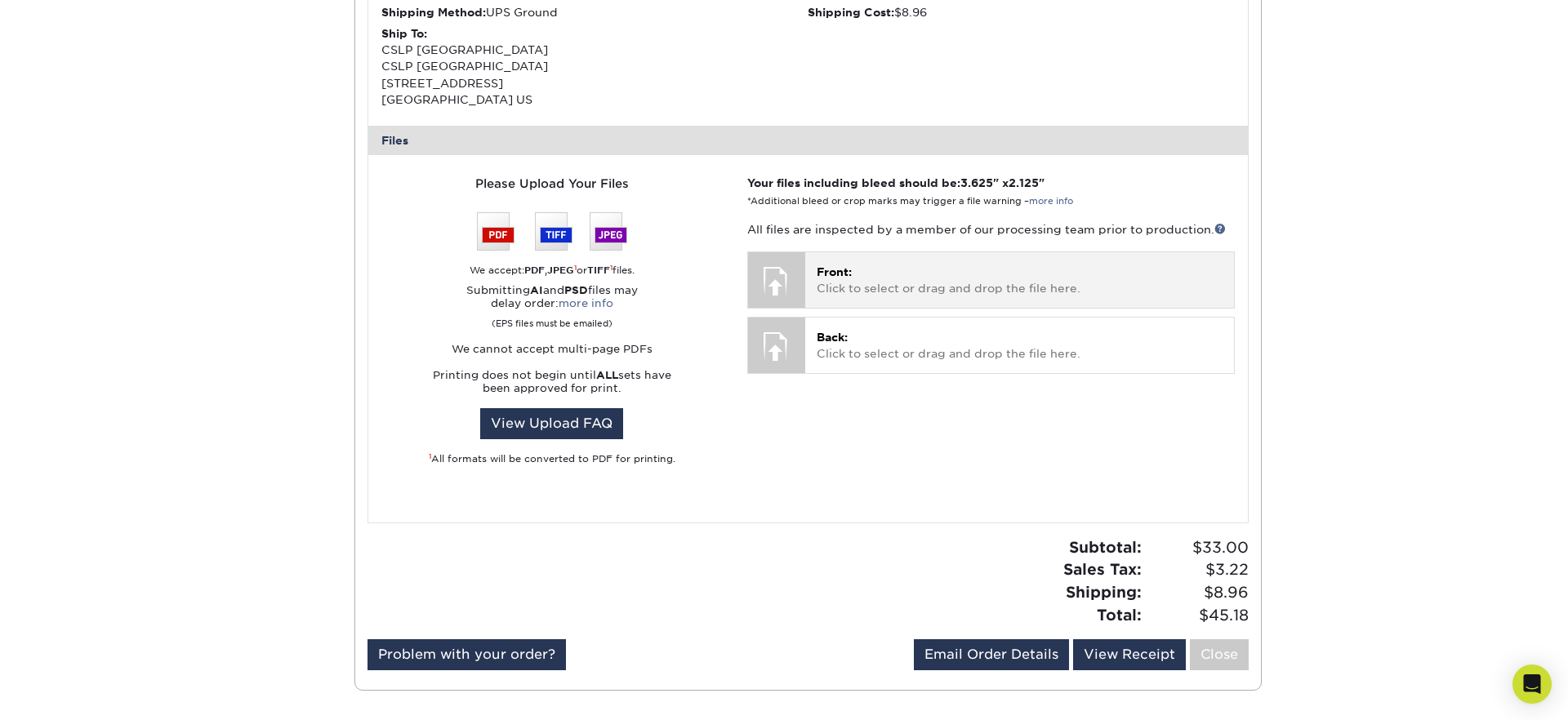
click at [843, 295] on p "Front: Click to select or drag and drop the file here." at bounding box center [1019, 280] width 406 height 33
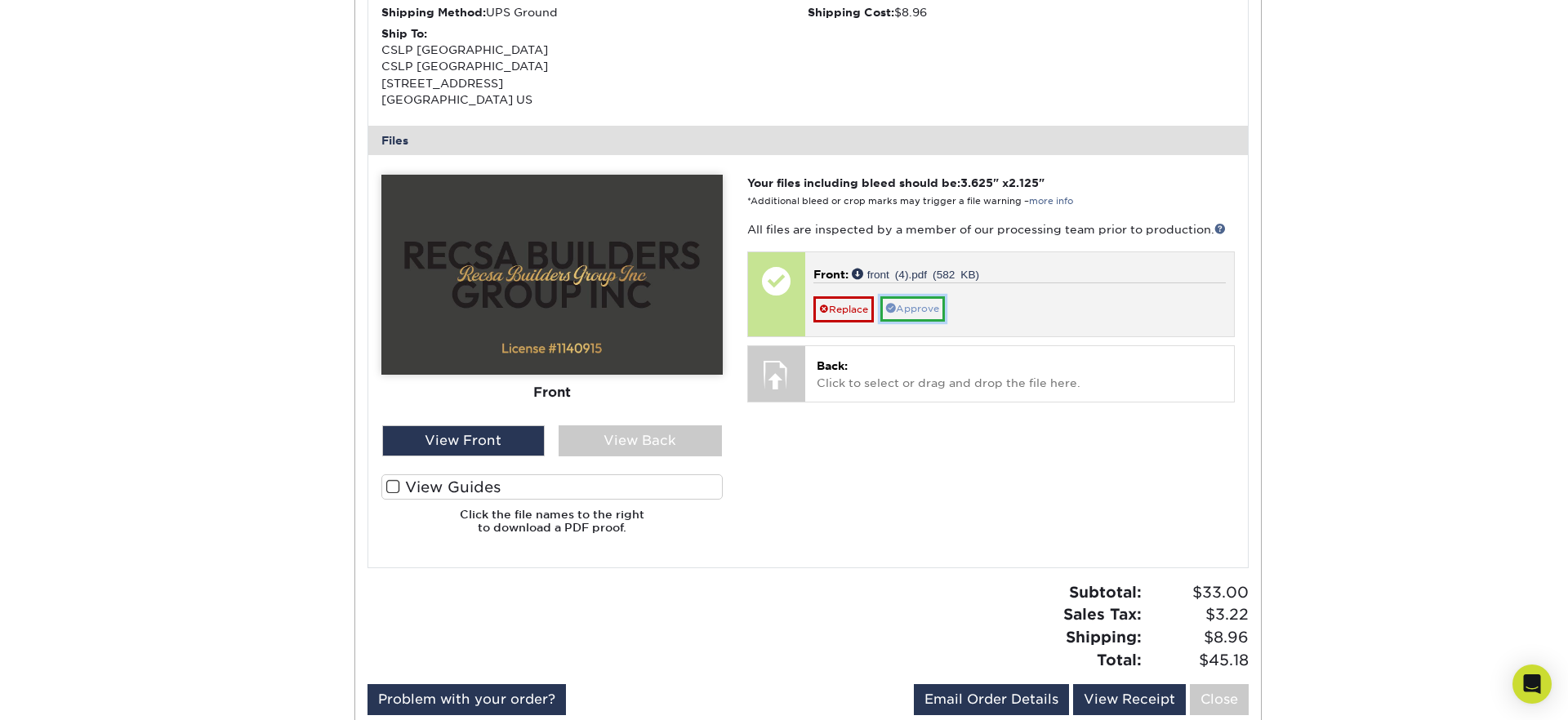
click at [915, 305] on link "Approve" at bounding box center [912, 308] width 65 height 25
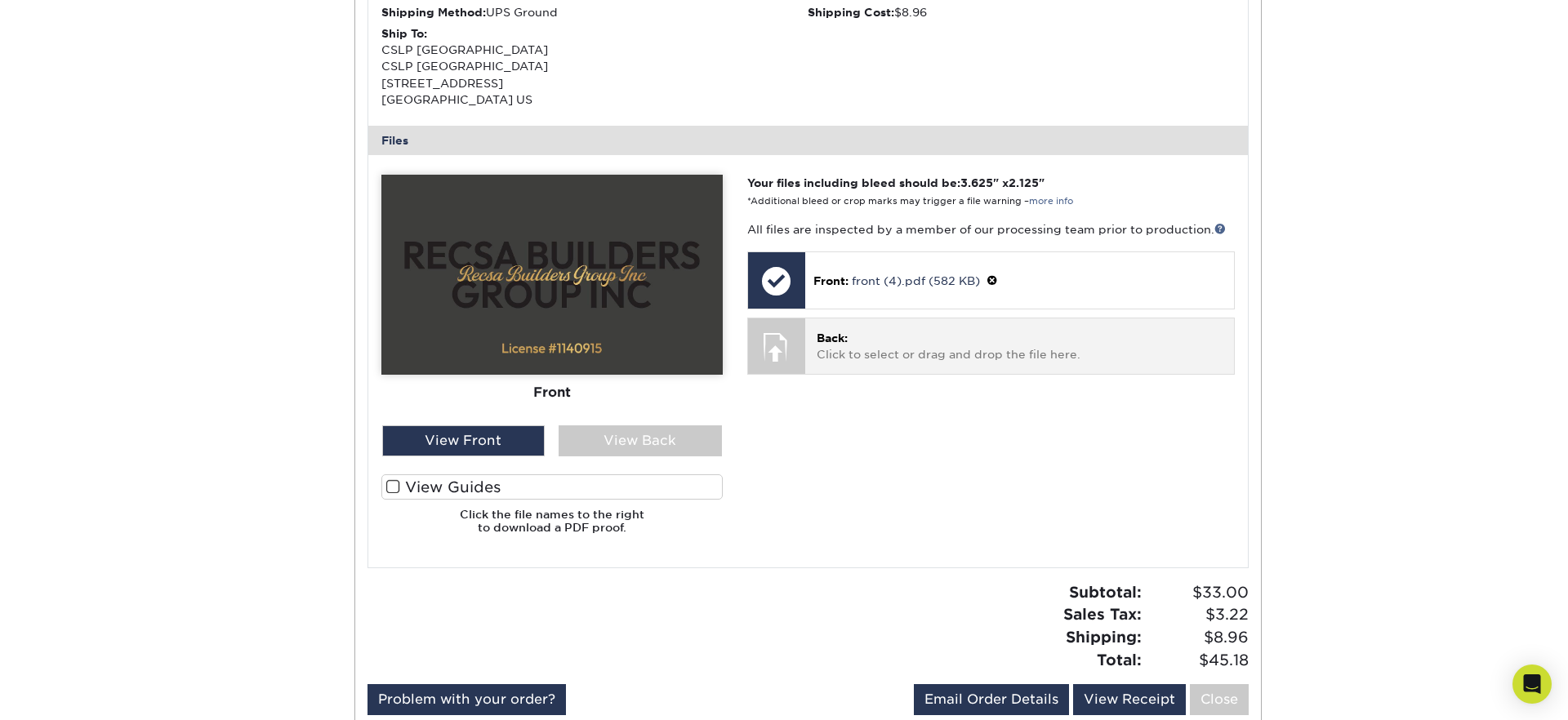
click at [876, 352] on p "Back: Click to select or drag and drop the file here." at bounding box center [1019, 346] width 406 height 33
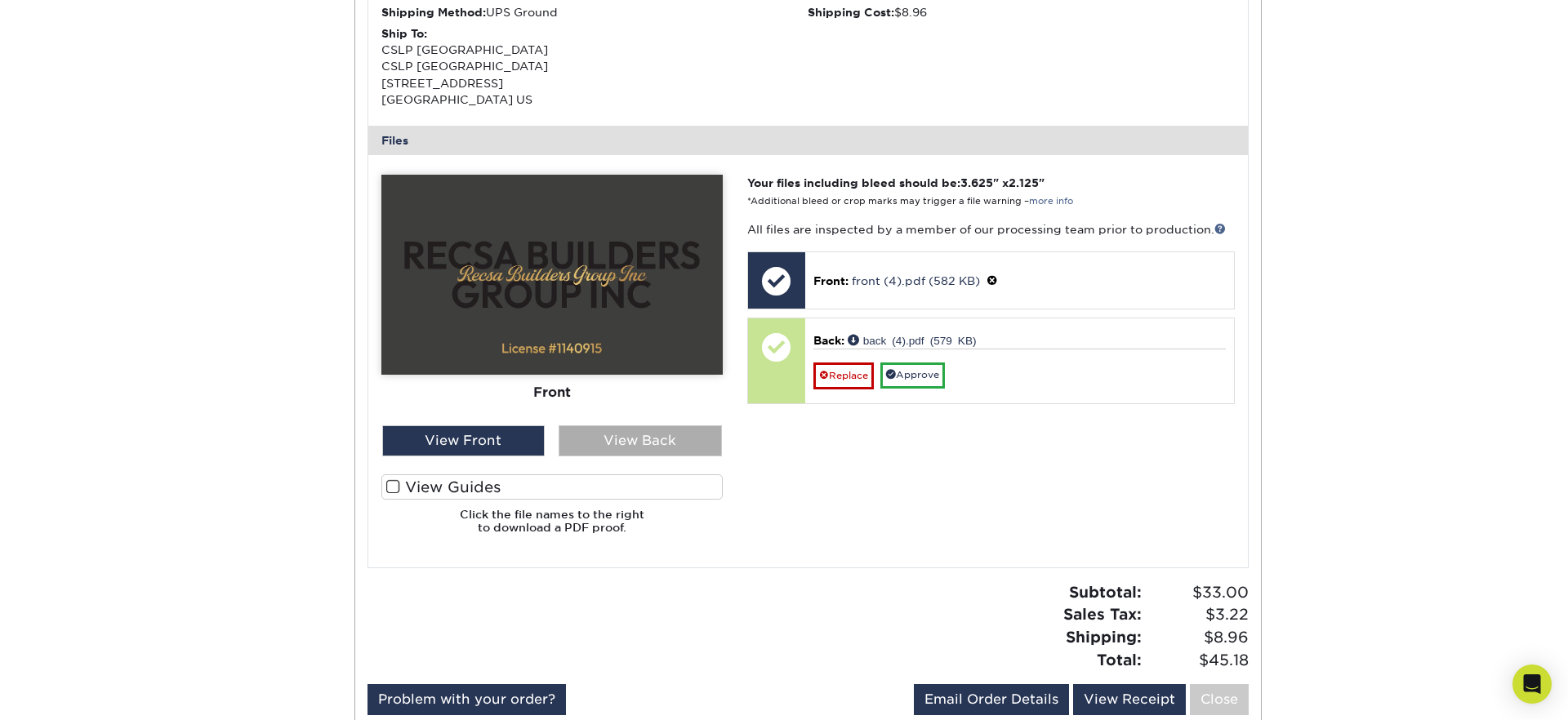
click at [654, 448] on div "View Back" at bounding box center [640, 441] width 163 height 31
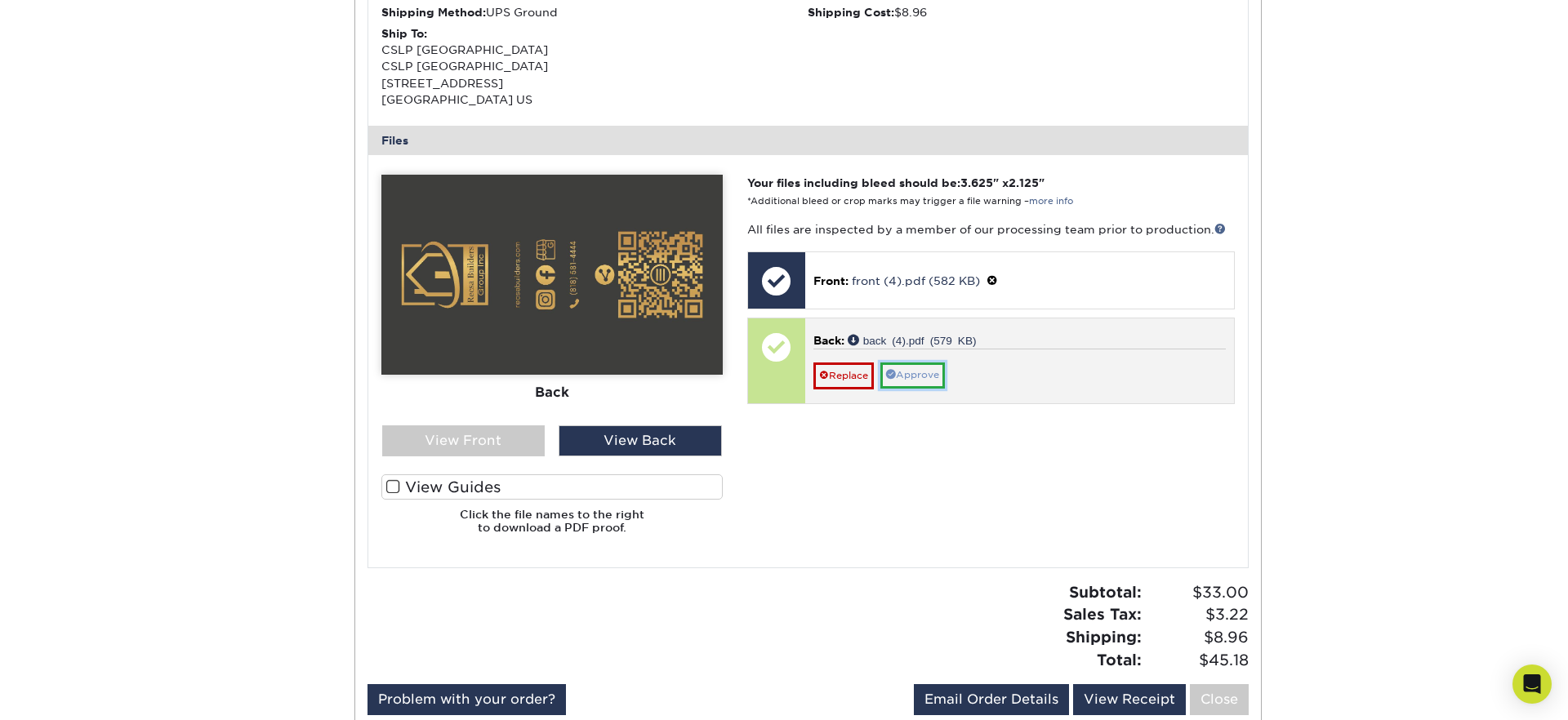
click at [898, 376] on link "Approve" at bounding box center [912, 375] width 65 height 25
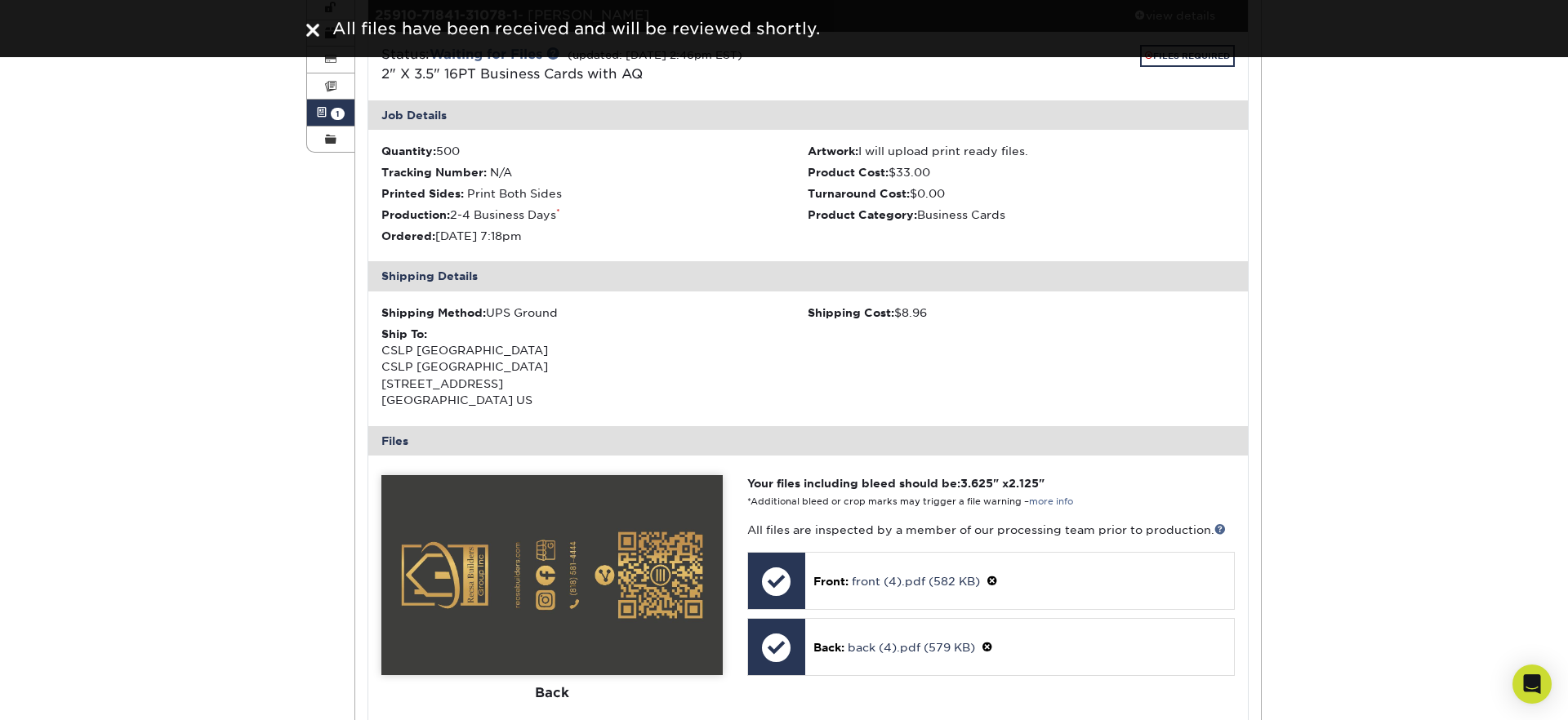
scroll to position [0, 0]
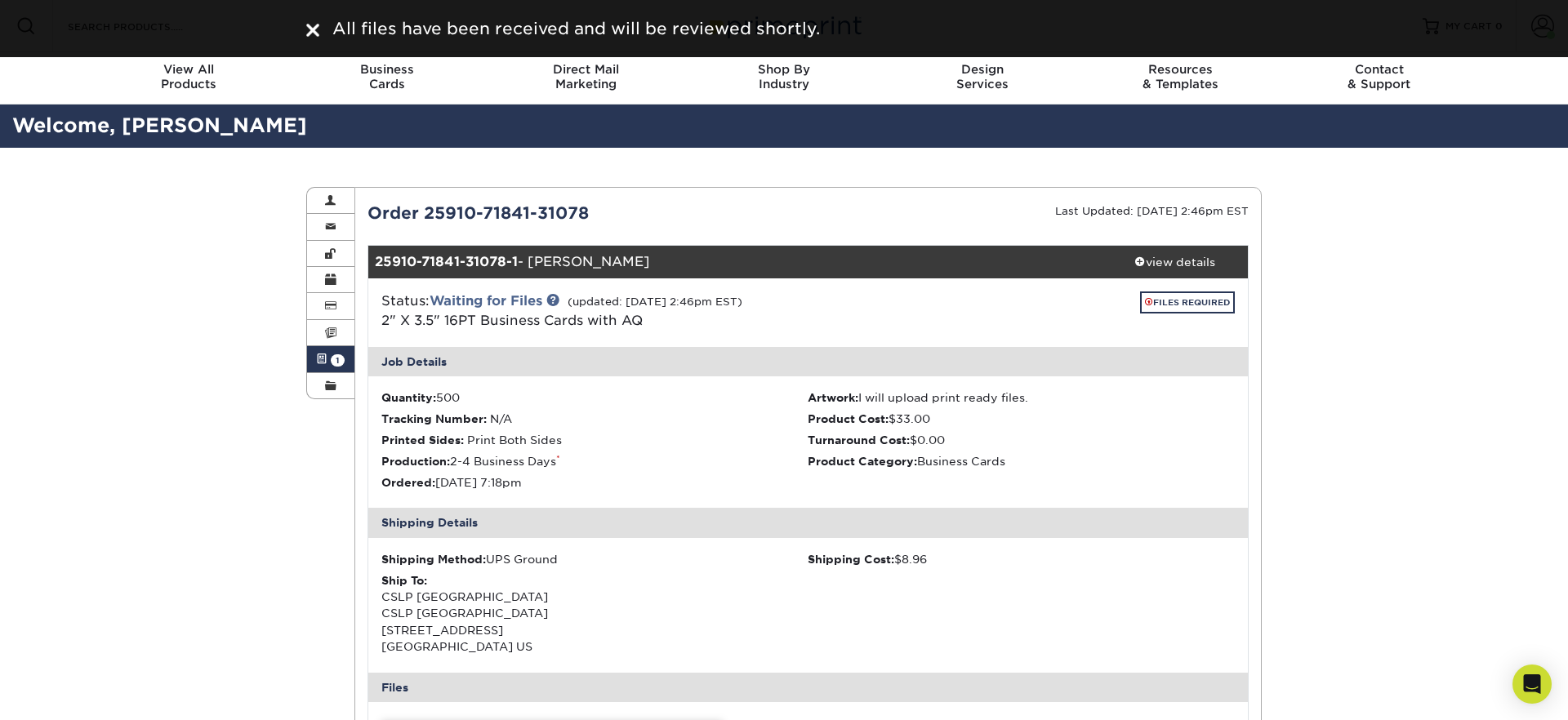
drag, startPoint x: 311, startPoint y: 31, endPoint x: 386, endPoint y: 31, distance: 75.0
click at [310, 31] on img at bounding box center [312, 30] width 13 height 13
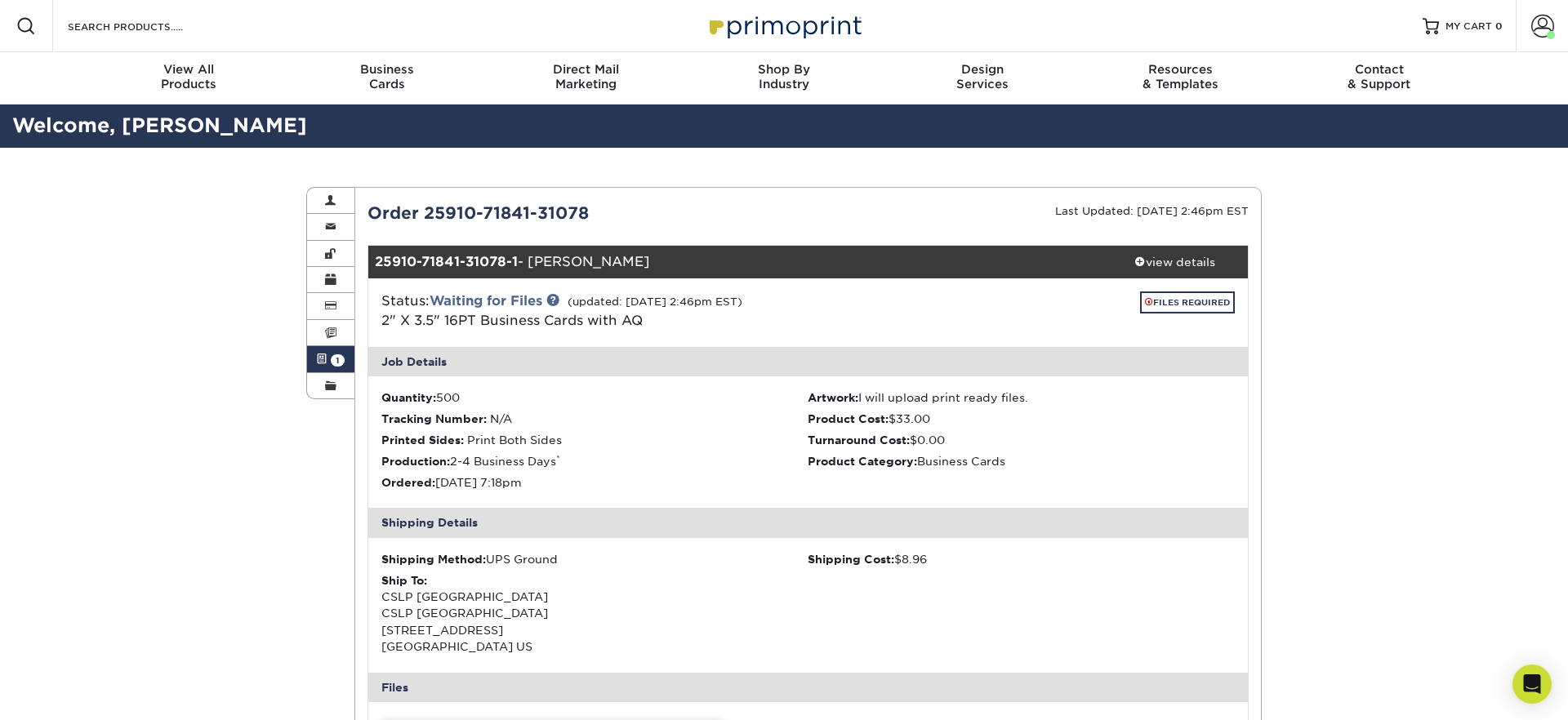
click at [749, 27] on img at bounding box center [784, 25] width 163 height 35
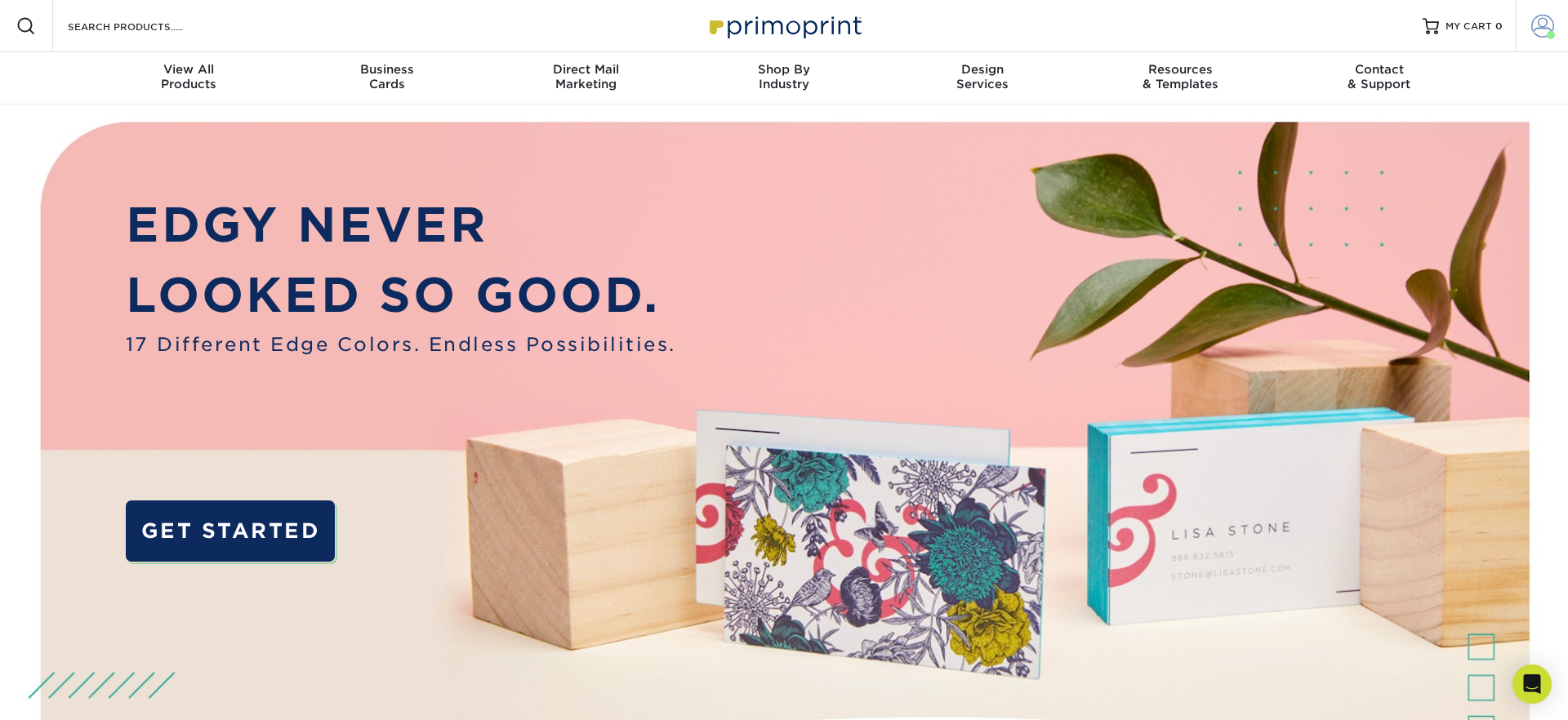
click at [1537, 31] on span at bounding box center [1543, 26] width 23 height 23
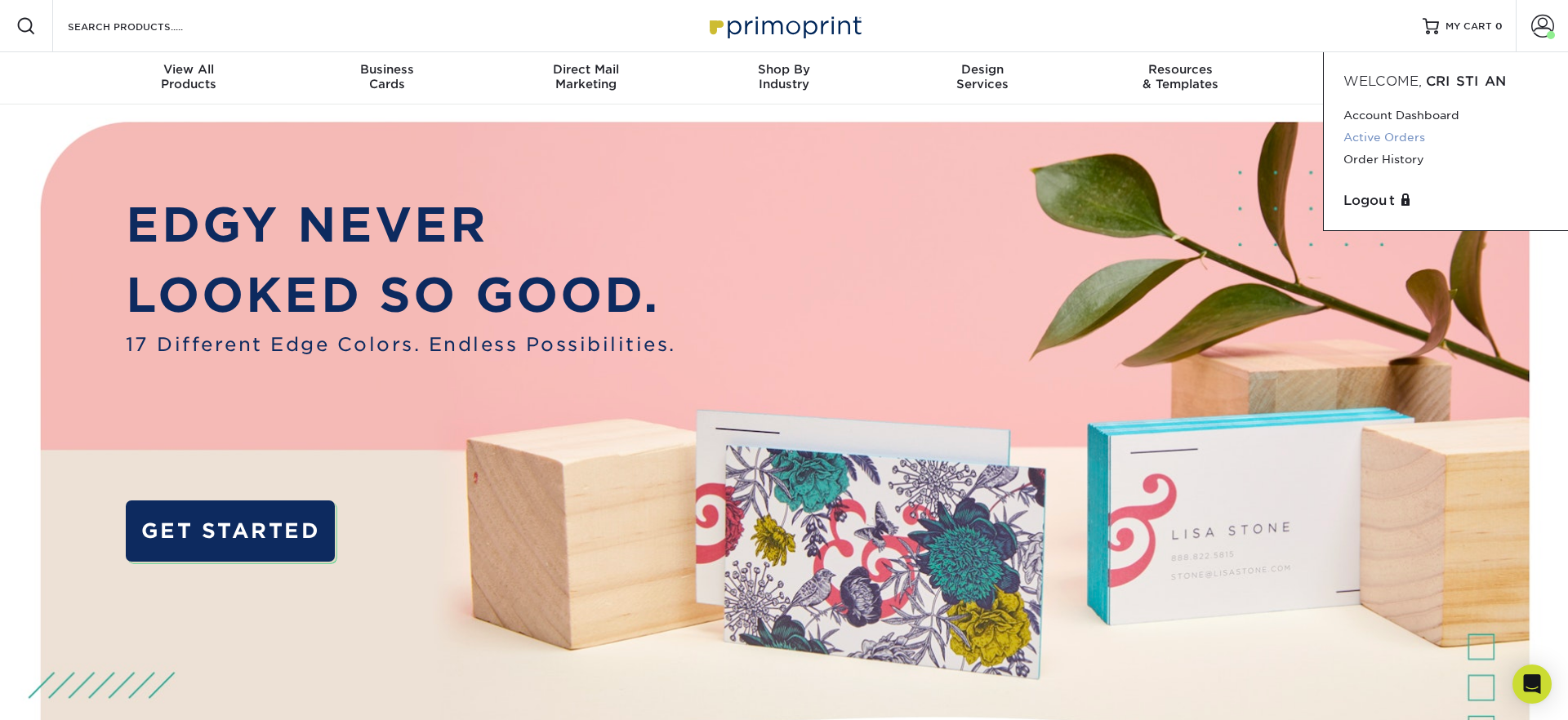
click at [1369, 137] on link "Active Orders" at bounding box center [1446, 137] width 205 height 22
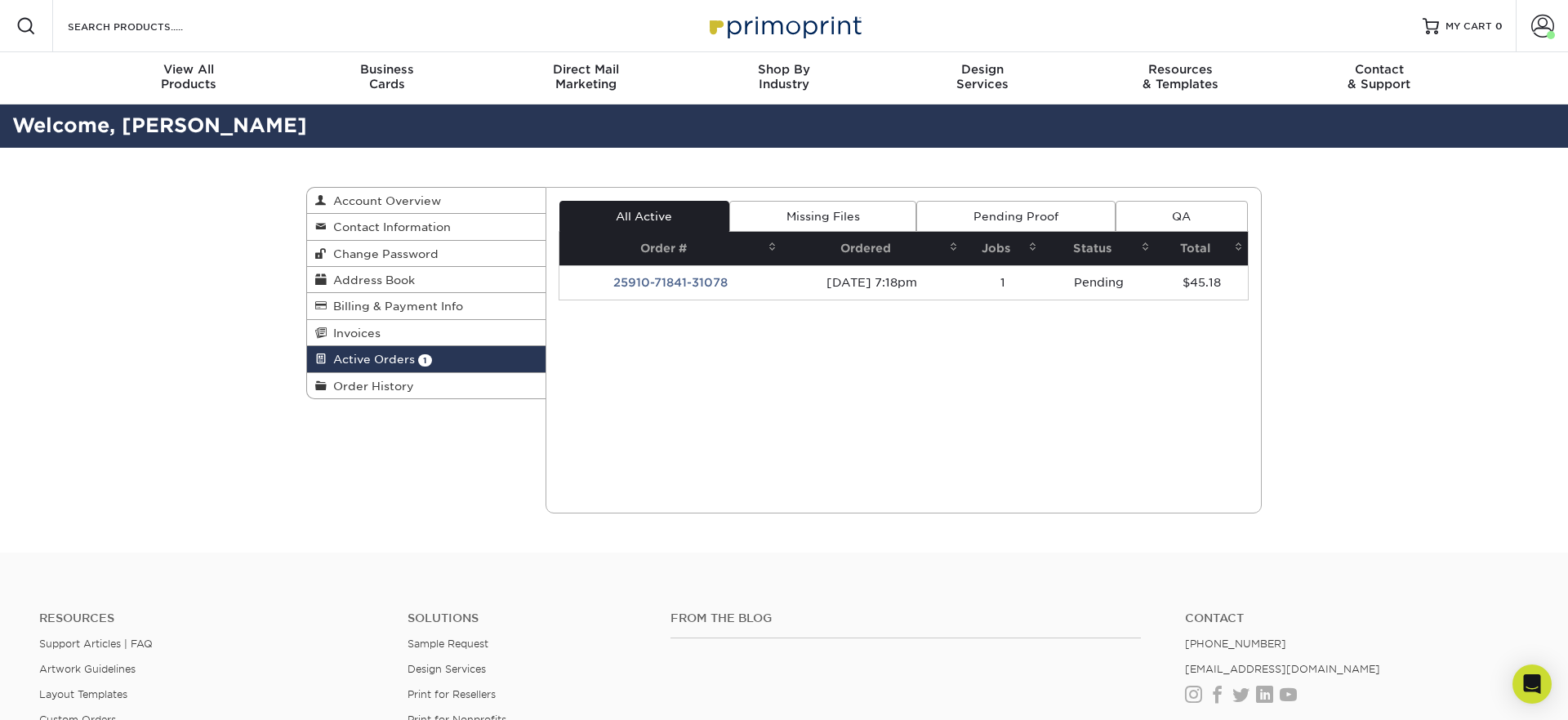
click at [665, 283] on td "25910-71841-31078" at bounding box center [670, 282] width 222 height 34
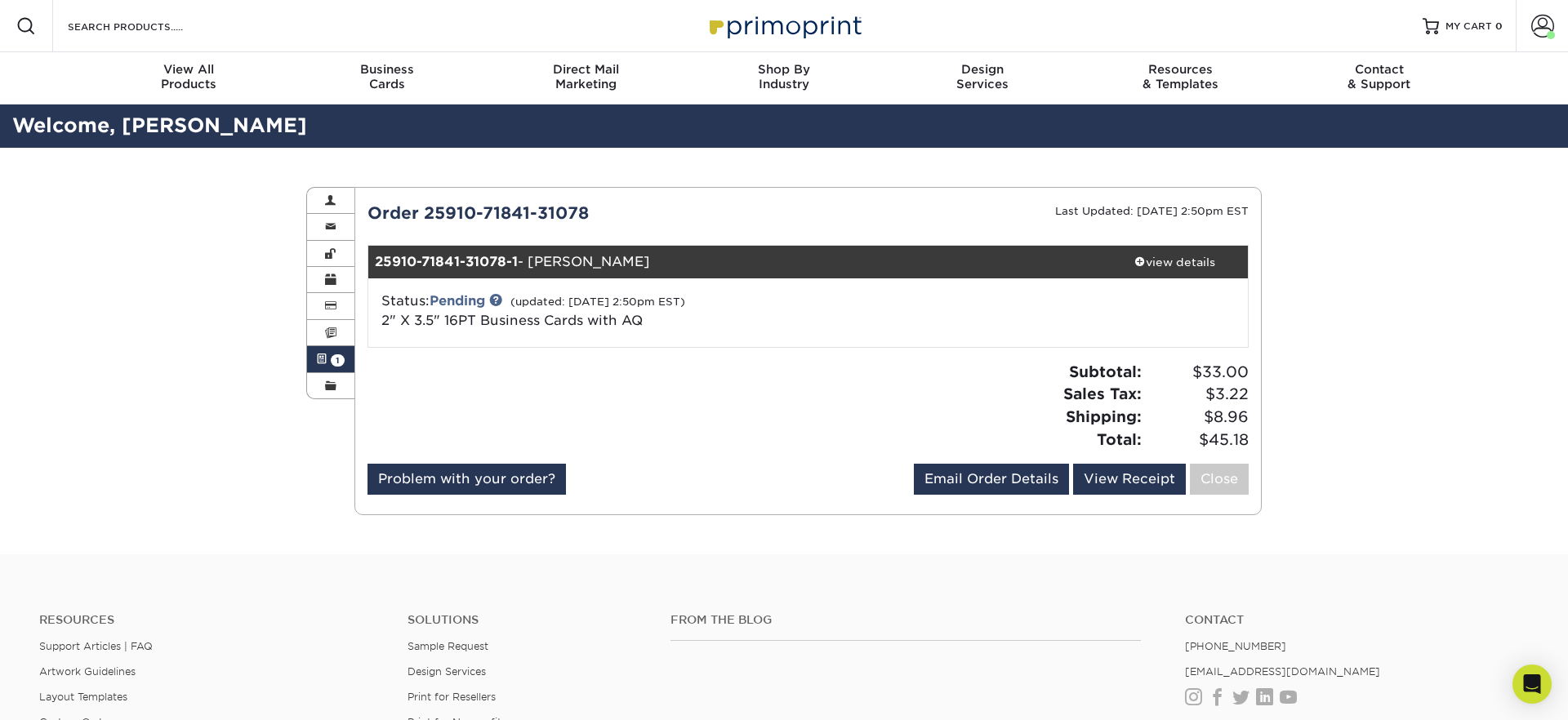
click at [773, 23] on img at bounding box center [784, 25] width 163 height 35
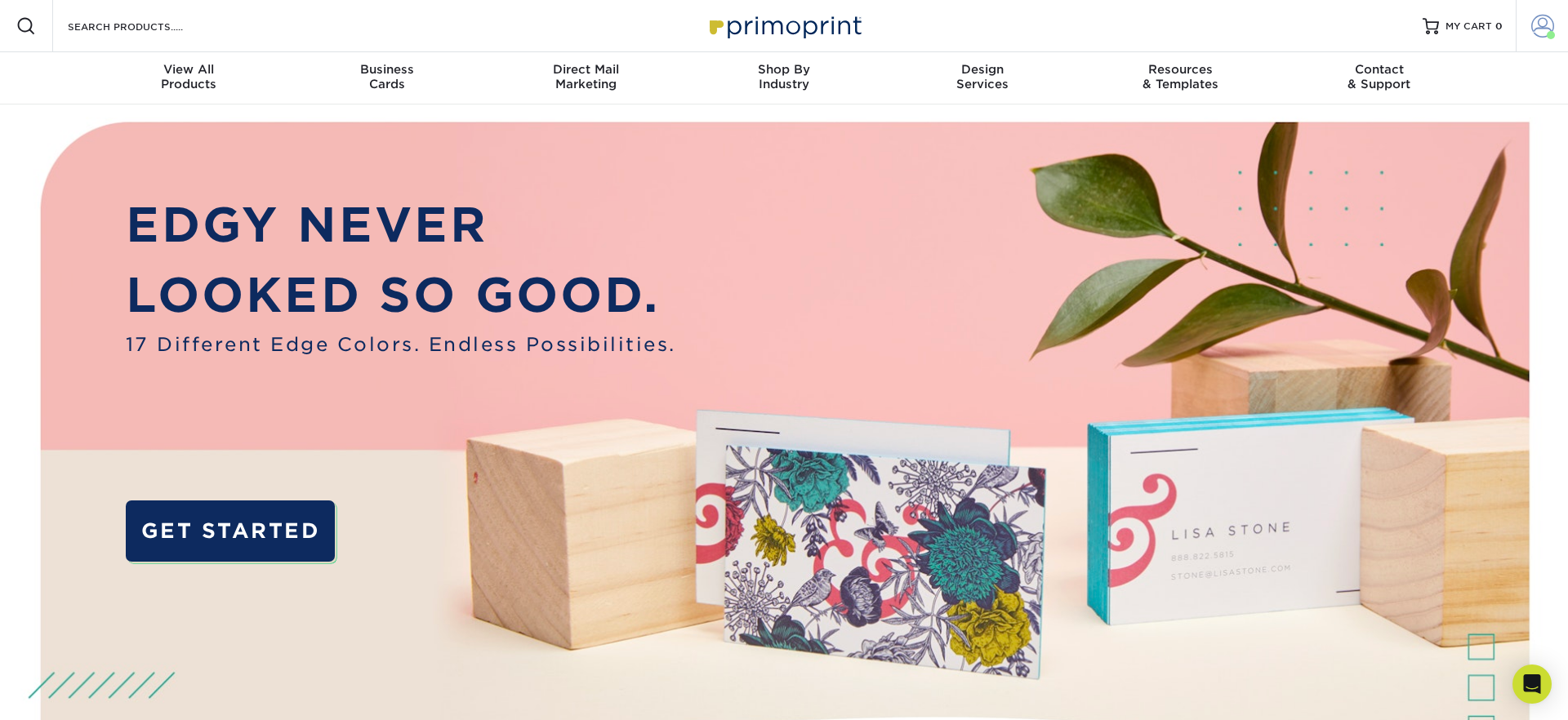
click at [1533, 17] on span at bounding box center [1543, 26] width 23 height 23
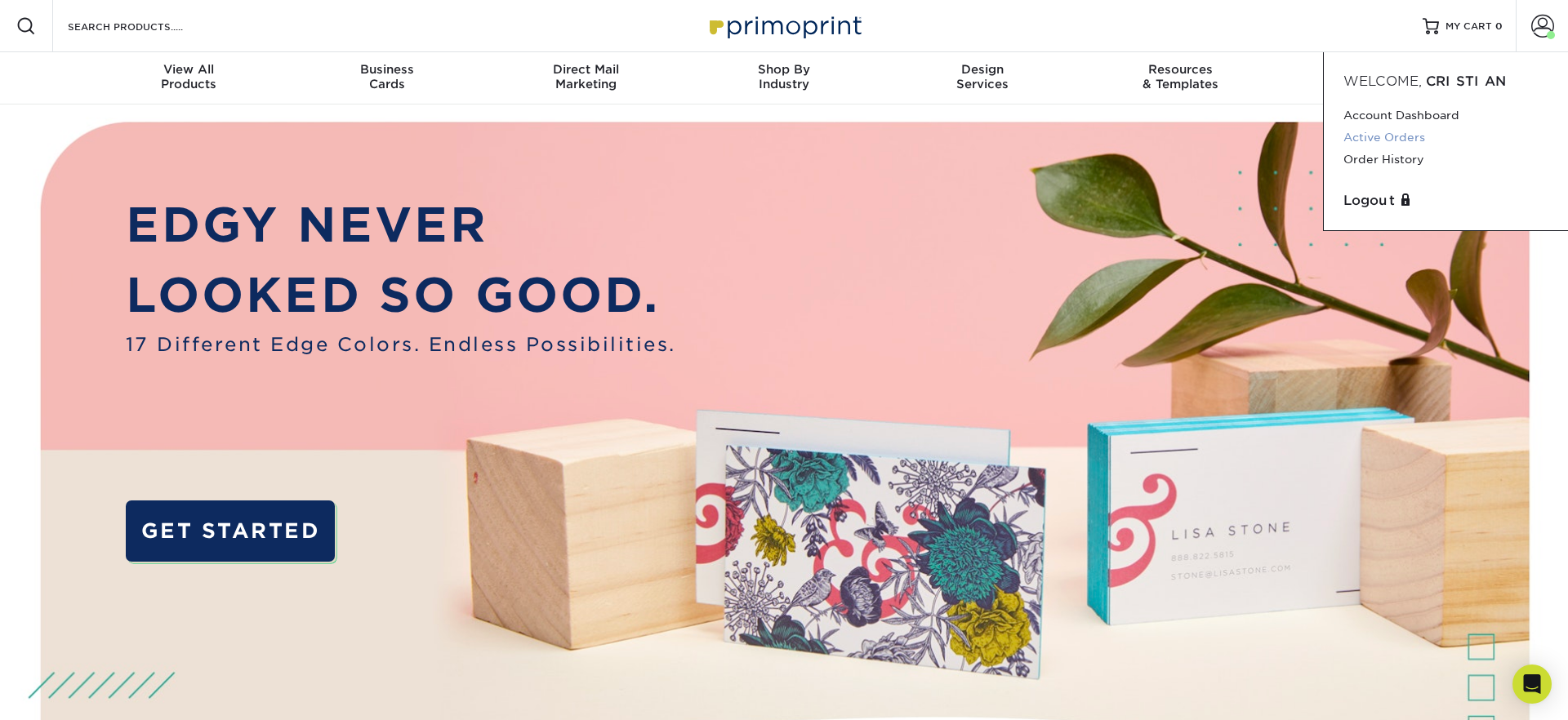
click at [1390, 135] on link "Active Orders" at bounding box center [1446, 137] width 205 height 22
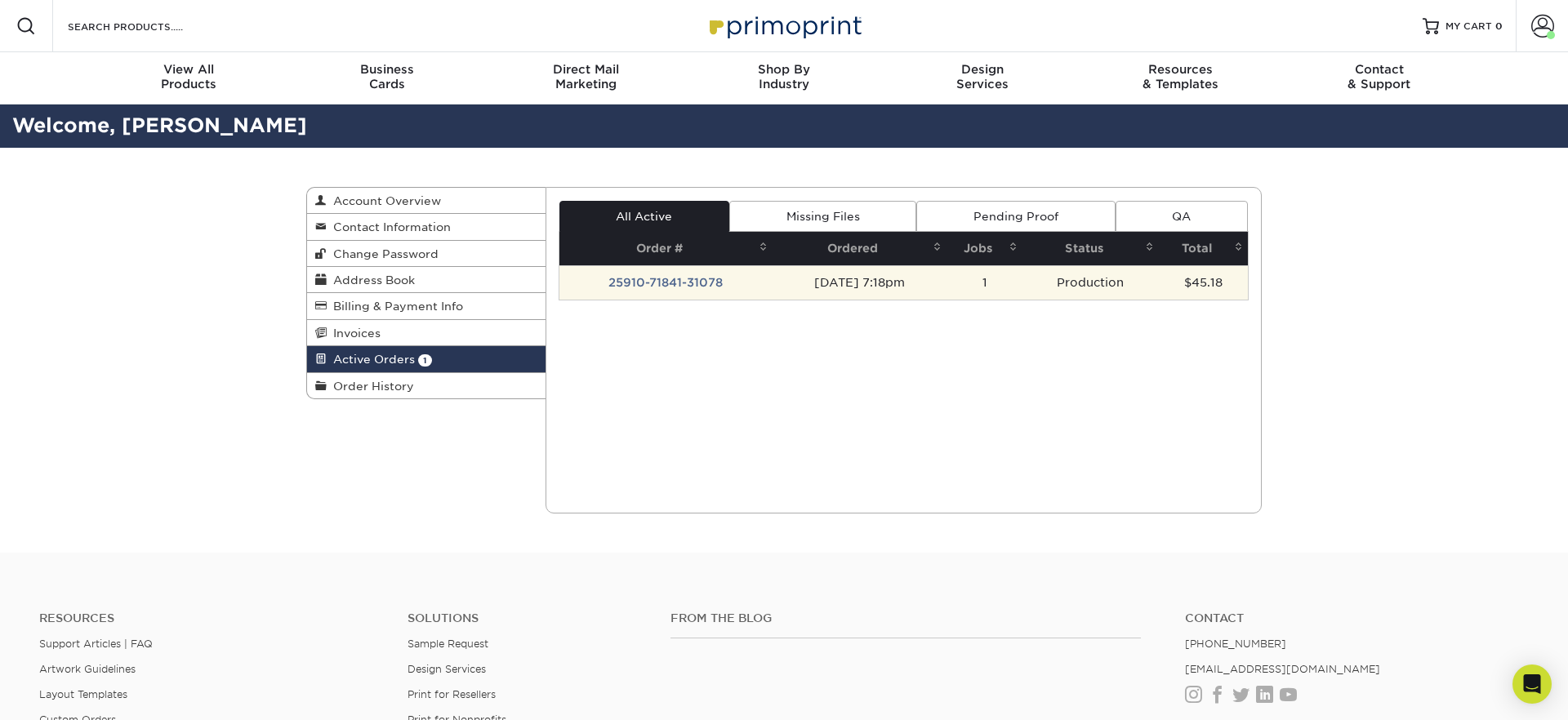
click at [703, 280] on td "25910-71841-31078" at bounding box center [666, 282] width 213 height 34
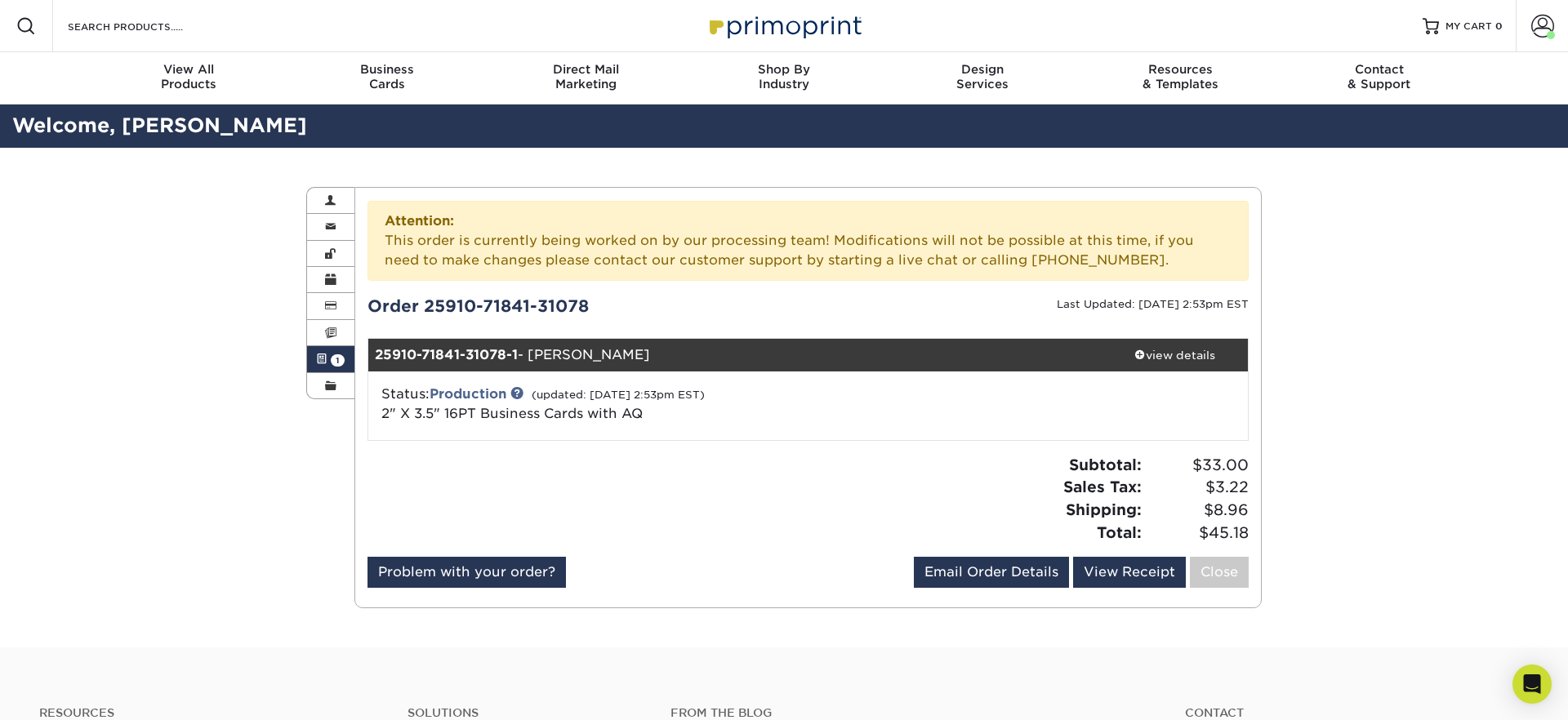
click at [803, 31] on img at bounding box center [784, 25] width 163 height 35
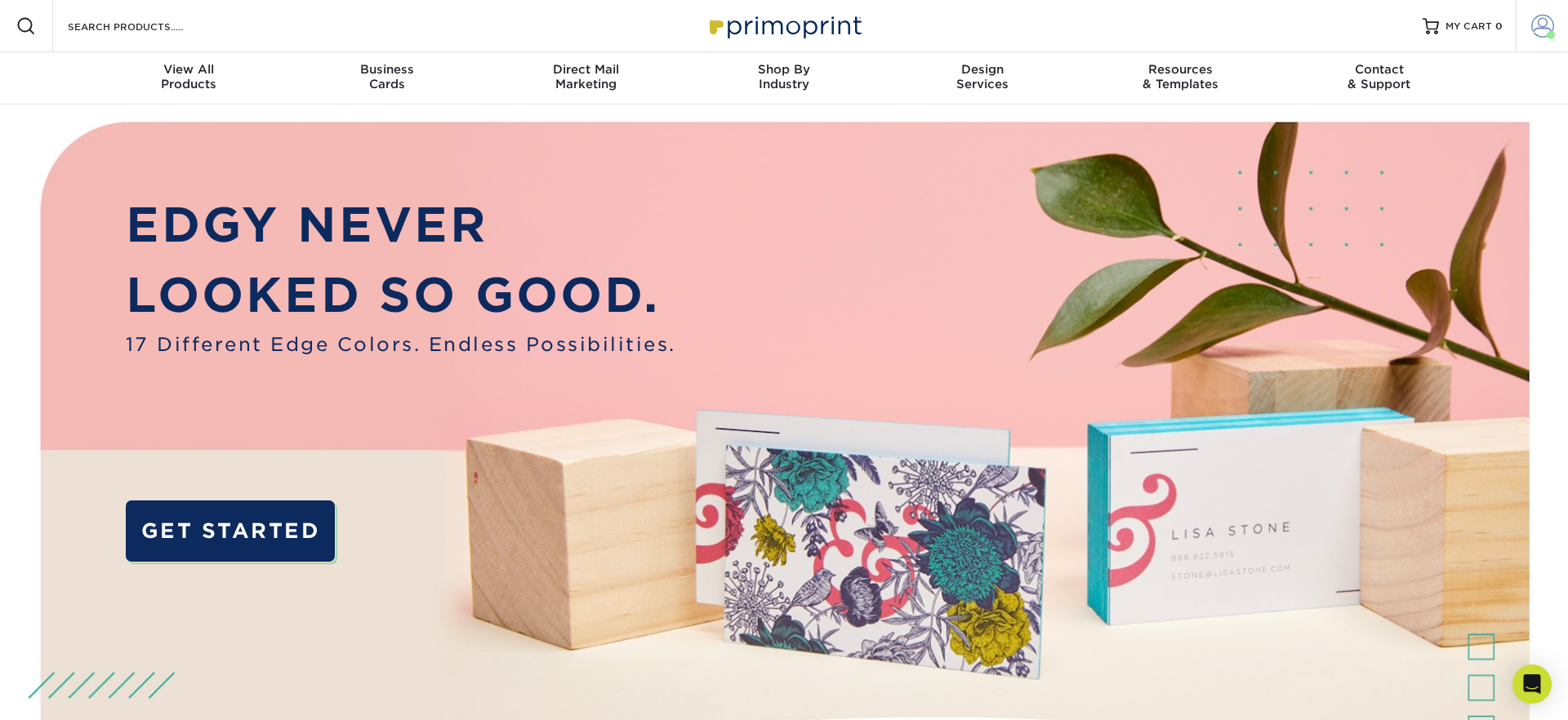
click at [1544, 22] on span at bounding box center [1543, 26] width 23 height 23
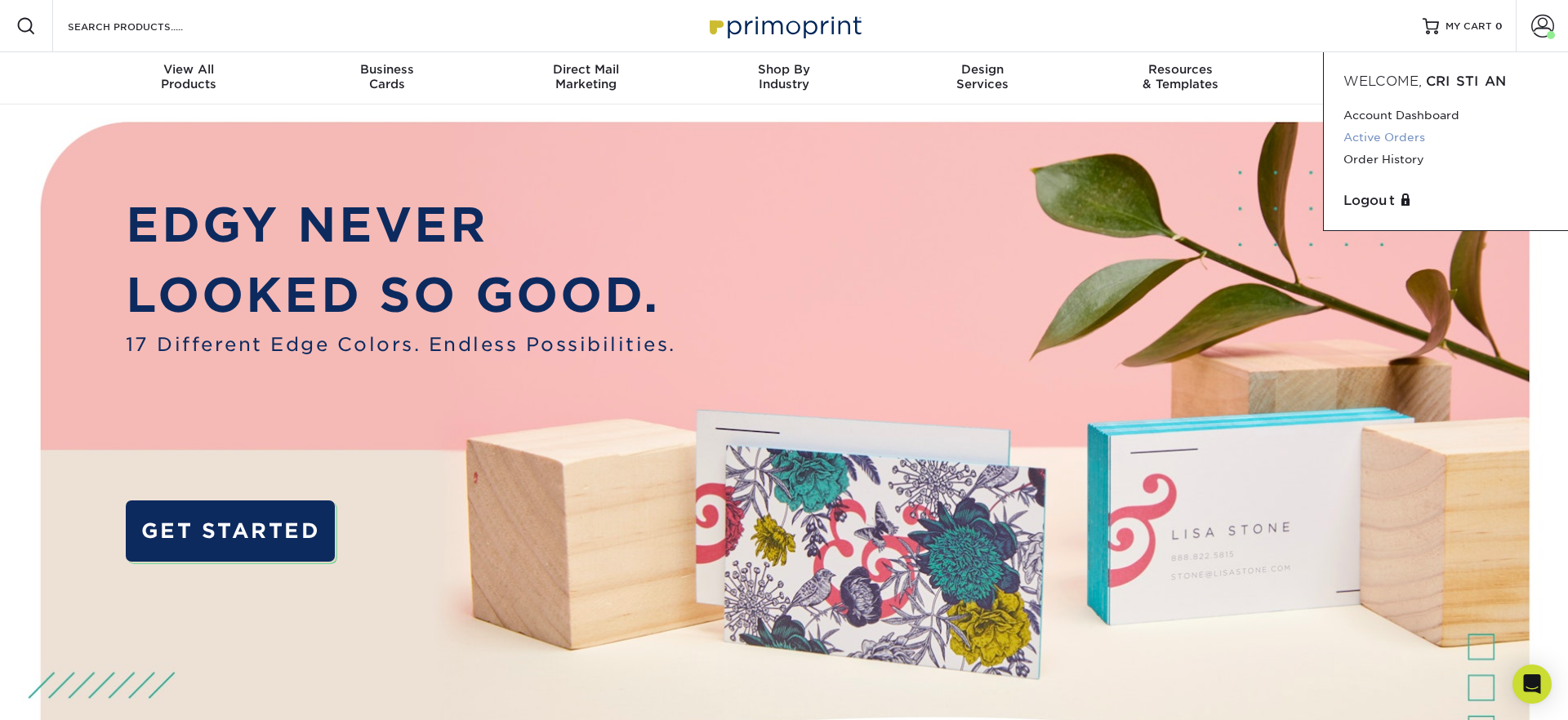
click at [1377, 135] on link "Active Orders" at bounding box center [1446, 137] width 205 height 22
